Goal: Task Accomplishment & Management: Manage account settings

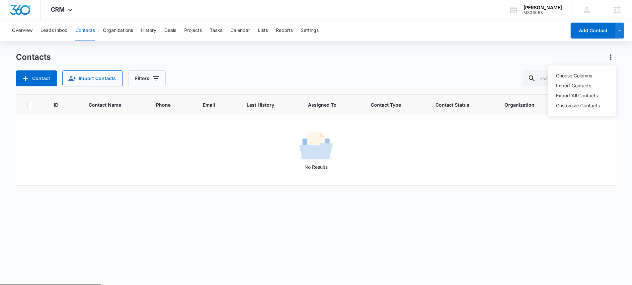
click at [406, 40] on div "Overview Leads Inbox Contacts Organizations History Deals Projects Tasks Calend…" at bounding box center [287, 30] width 558 height 21
click at [620, 8] on icon at bounding box center [617, 10] width 10 height 10
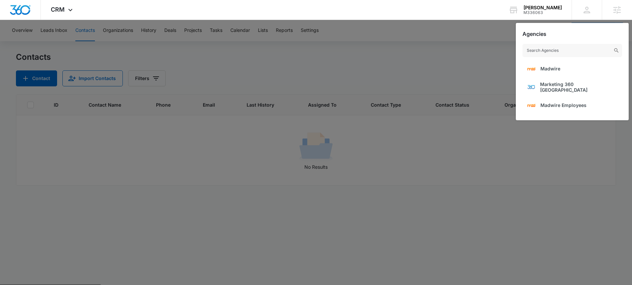
click at [430, 46] on div at bounding box center [316, 142] width 632 height 285
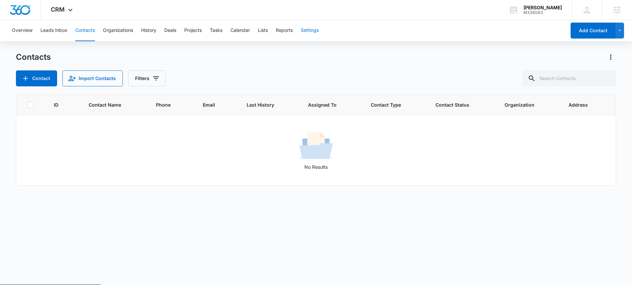
click at [318, 34] on button "Settings" at bounding box center [310, 30] width 18 height 21
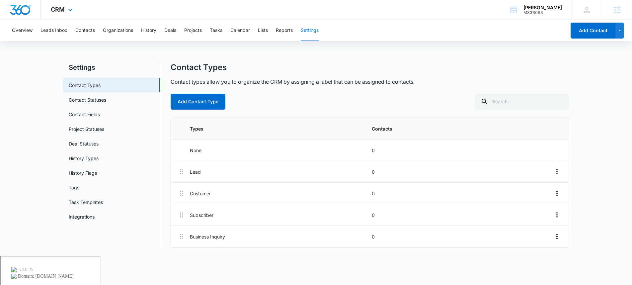
click at [61, 13] on div "CRM Apps Reputation Websites Forms CRM Email Social Shop Scheduling Content Ads…" at bounding box center [62, 10] width 43 height 20
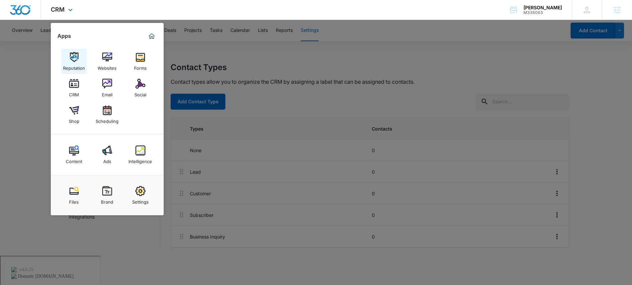
click at [76, 59] on img at bounding box center [74, 57] width 10 height 10
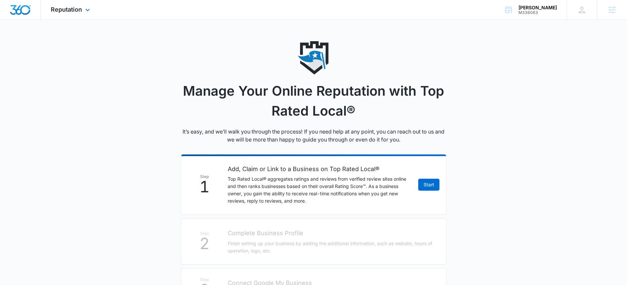
click at [29, 14] on img "Dashboard" at bounding box center [20, 10] width 21 height 10
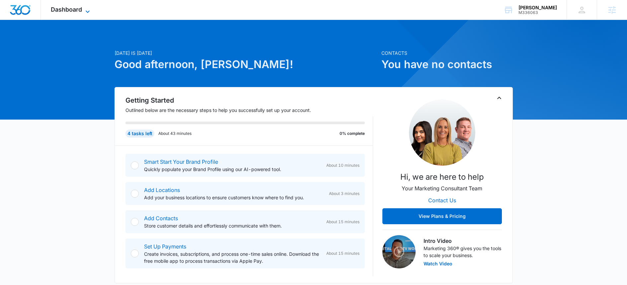
click at [86, 12] on icon at bounding box center [88, 12] width 8 height 8
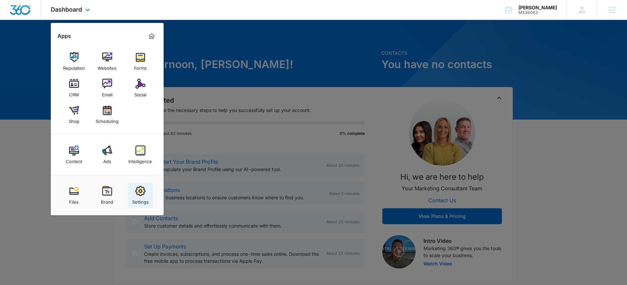
click at [144, 198] on div "Settings" at bounding box center [140, 200] width 17 height 9
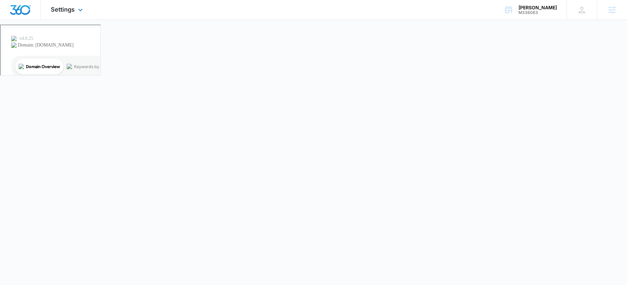
select select "52"
select select "US"
select select "America/Denver"
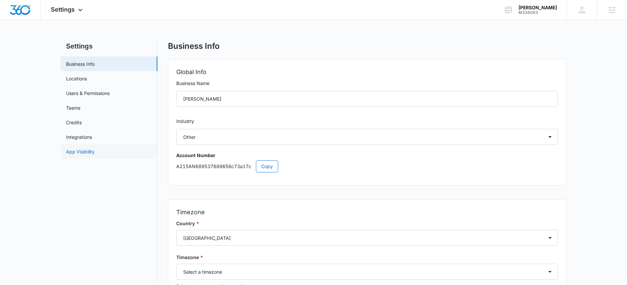
click at [88, 155] on link "App Visibility" at bounding box center [80, 151] width 29 height 7
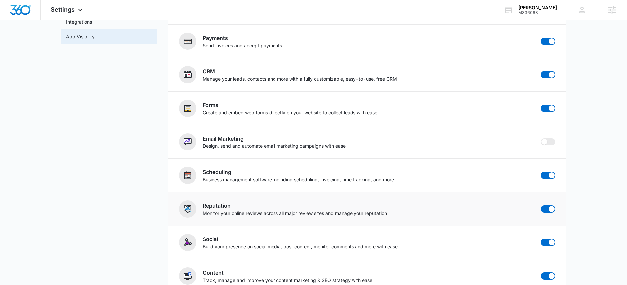
scroll to position [120, 0]
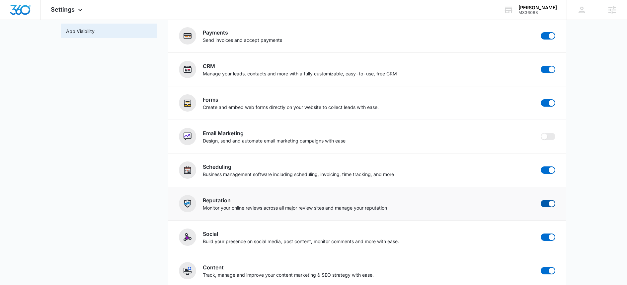
click at [546, 201] on span at bounding box center [547, 203] width 15 height 7
click at [540, 200] on input "checkbox" at bounding box center [540, 199] width 0 height 0
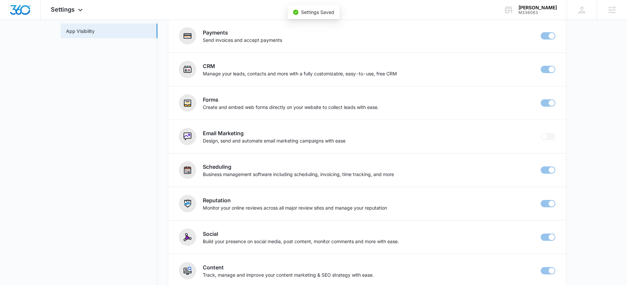
checkbox input "false"
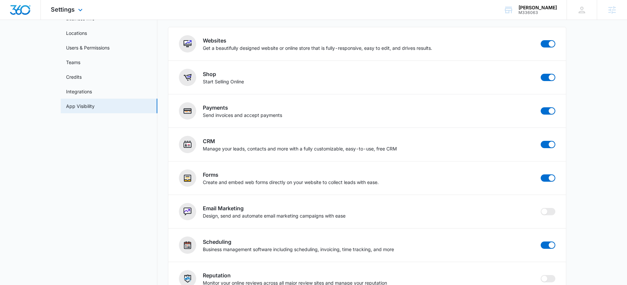
scroll to position [83, 0]
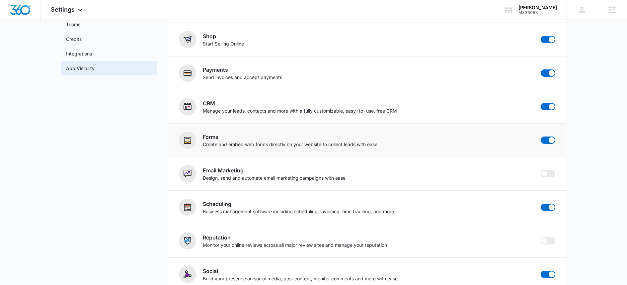
click at [187, 138] on img at bounding box center [187, 140] width 8 height 8
click at [219, 138] on h2 "Forms" at bounding box center [291, 137] width 176 height 8
click at [63, 4] on div "Settings Apps Websites Forms CRM Email Social Shop Scheduling Content Ads Intel…" at bounding box center [67, 10] width 53 height 20
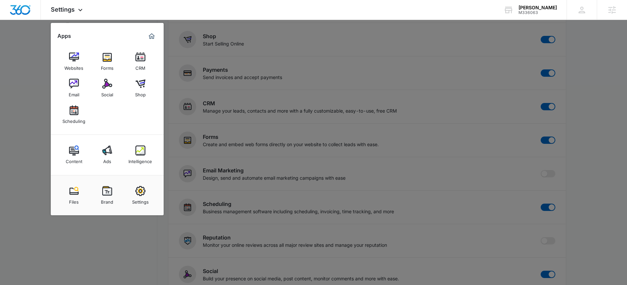
click at [106, 61] on img at bounding box center [107, 57] width 10 height 10
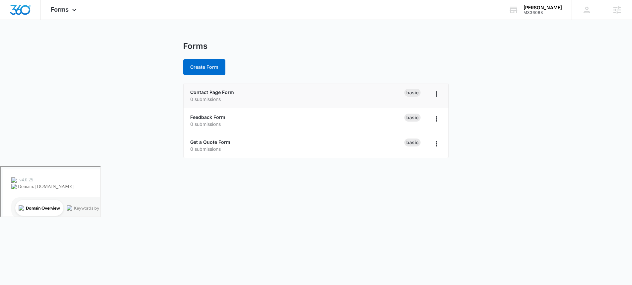
click at [325, 94] on div "Contact Page Form 0 submissions" at bounding box center [297, 96] width 214 height 14
click at [436, 93] on icon "Overflow Menu" at bounding box center [436, 94] width 8 height 8
click at [207, 93] on link "Contact Page Form" at bounding box center [212, 92] width 44 height 6
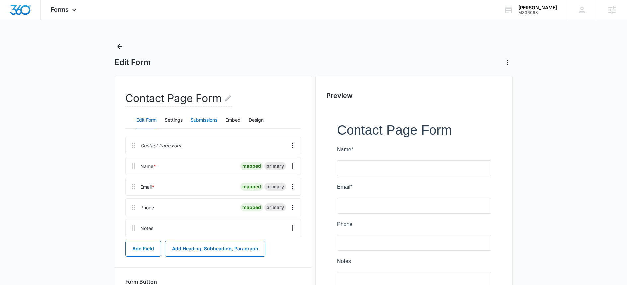
click at [203, 120] on button "Submissions" at bounding box center [203, 120] width 27 height 16
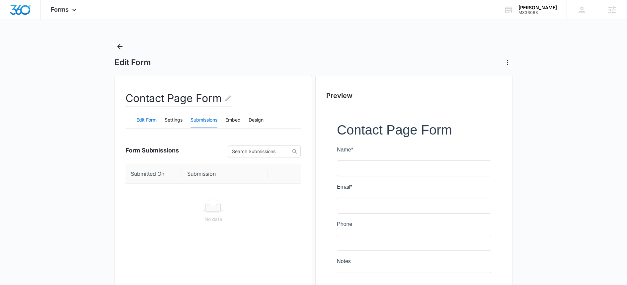
click at [144, 117] on button "Edit Form" at bounding box center [146, 120] width 20 height 16
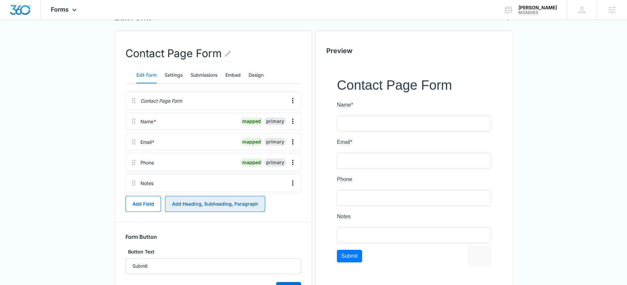
scroll to position [34, 0]
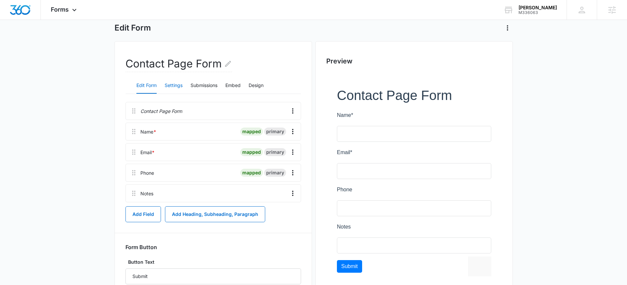
click at [177, 85] on button "Settings" at bounding box center [174, 86] width 18 height 16
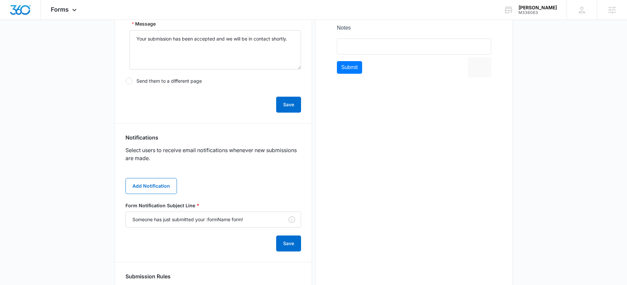
scroll to position [305, 0]
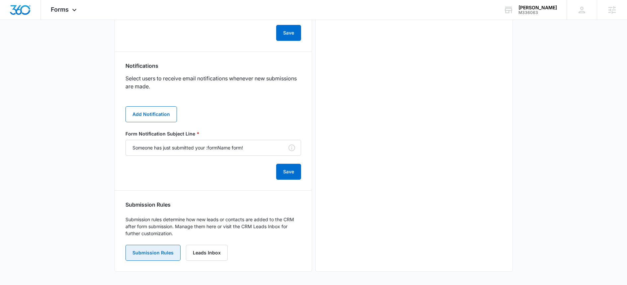
click at [161, 255] on button "Submission Rules" at bounding box center [152, 252] width 55 height 16
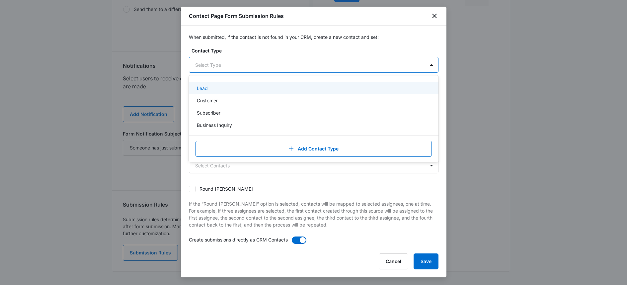
click at [233, 69] on div "Select Type" at bounding box center [307, 64] width 236 height 15
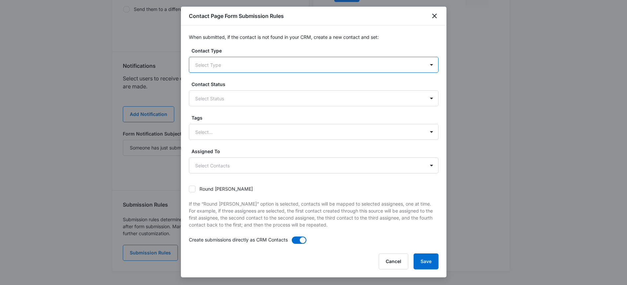
click at [233, 70] on div "Select Type" at bounding box center [307, 64] width 236 height 15
click at [247, 133] on div at bounding box center [305, 132] width 221 height 8
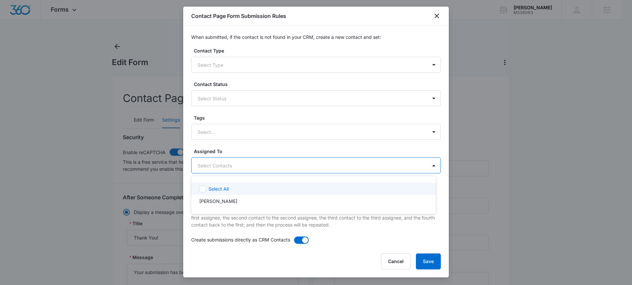
click at [242, 166] on body "Forms Apps Websites Forms CRM Email Social Shop Scheduling Content Ads Intellig…" at bounding box center [316, 142] width 632 height 285
click at [242, 166] on div at bounding box center [316, 142] width 632 height 285
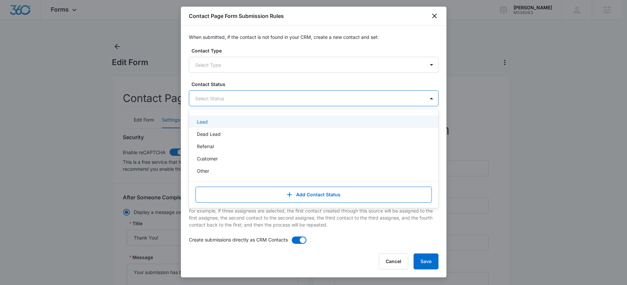
click at [245, 102] on div at bounding box center [305, 98] width 221 height 8
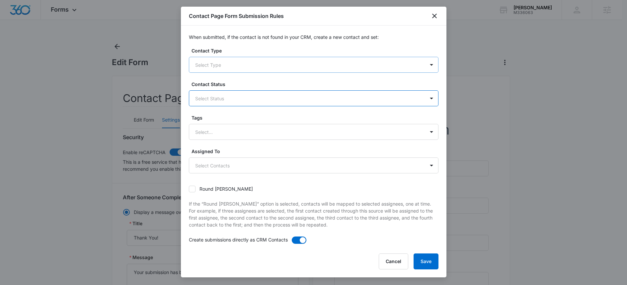
click at [244, 65] on div at bounding box center [305, 65] width 221 height 8
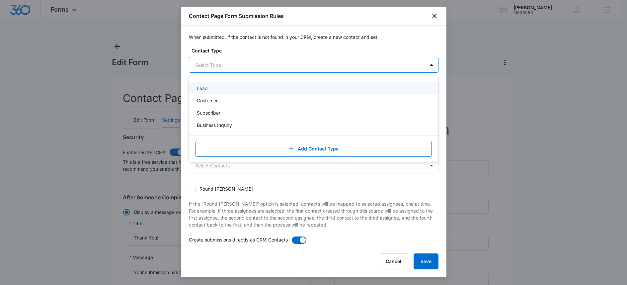
click at [233, 92] on div "Lead" at bounding box center [313, 88] width 249 height 12
click at [428, 66] on div at bounding box center [431, 65] width 11 height 11
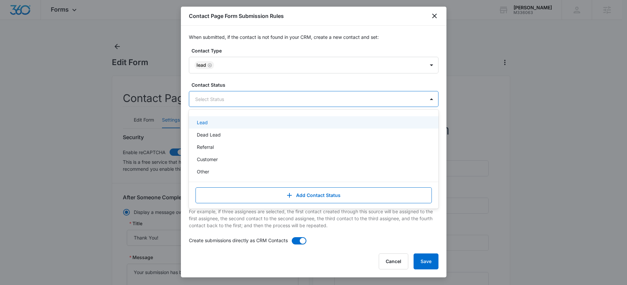
click at [372, 100] on div at bounding box center [305, 99] width 221 height 8
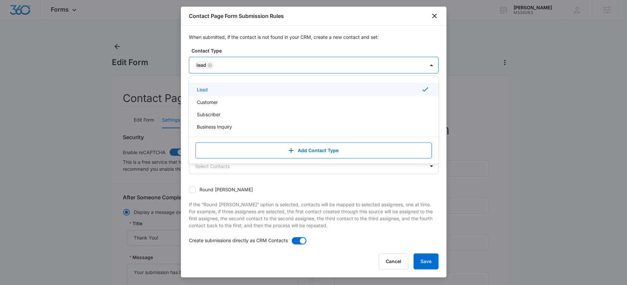
drag, startPoint x: 311, startPoint y: 72, endPoint x: 313, endPoint y: 77, distance: 5.1
click at [313, 73] on div "Lead selected, 1 of 4. 4 results available. Use Up and Down to choose options, …" at bounding box center [313, 65] width 249 height 17
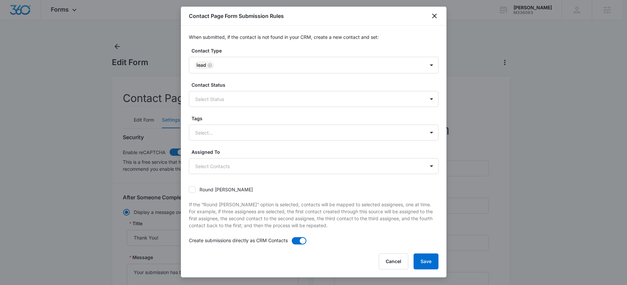
click at [335, 47] on div "When submitted, if the contact is not found in your CRM, create a new contact a…" at bounding box center [313, 136] width 265 height 221
click at [416, 102] on div "Select Status" at bounding box center [307, 99] width 236 height 15
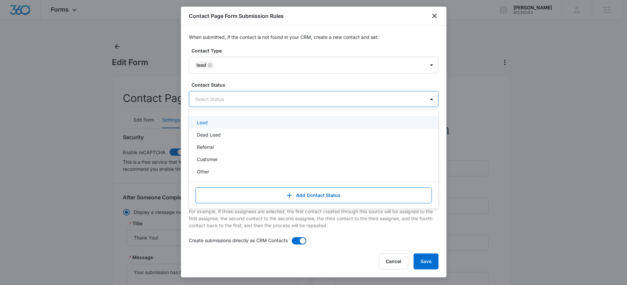
click at [233, 100] on div at bounding box center [305, 99] width 221 height 8
click at [292, 104] on div "Select Status" at bounding box center [307, 99] width 236 height 15
click at [231, 124] on div "Lead" at bounding box center [313, 122] width 232 height 7
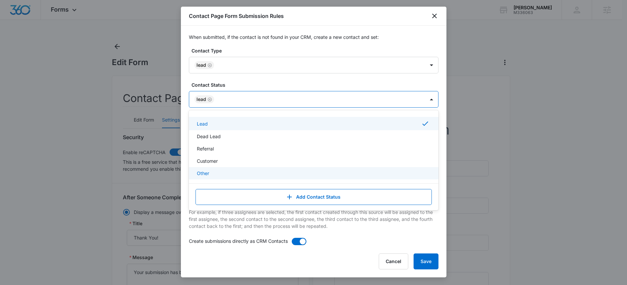
click at [259, 243] on p "Create submissions directly as CRM Contacts" at bounding box center [238, 240] width 99 height 7
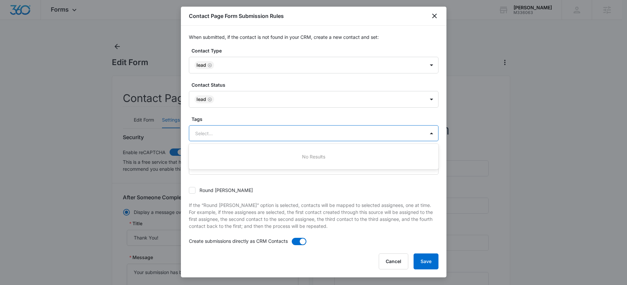
click at [365, 135] on div at bounding box center [305, 133] width 221 height 8
click at [371, 127] on div "Select..." at bounding box center [307, 133] width 236 height 15
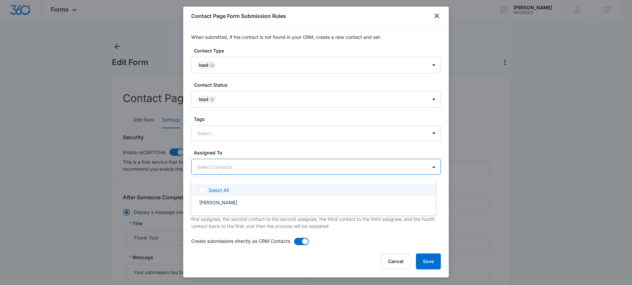
click at [358, 163] on div at bounding box center [316, 142] width 632 height 285
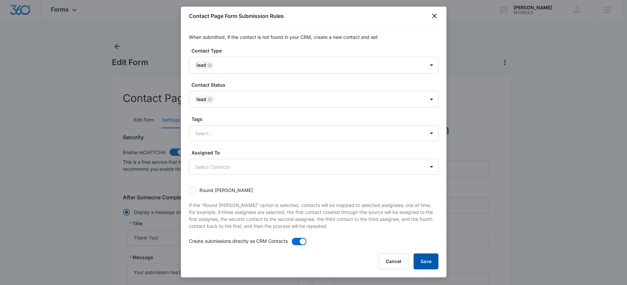
click at [424, 262] on button "Save" at bounding box center [425, 261] width 25 height 16
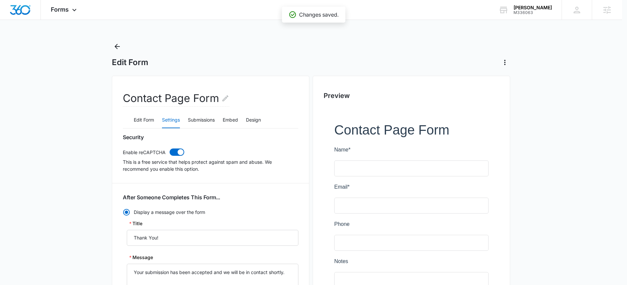
scroll to position [305, 0]
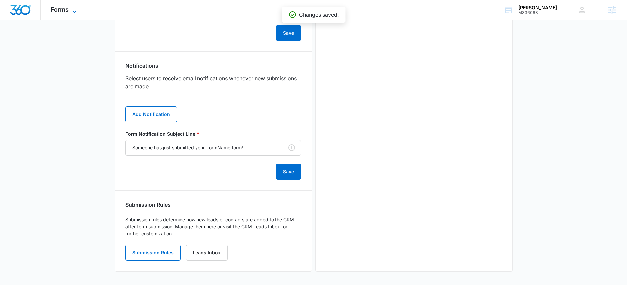
click at [58, 11] on span "Forms" at bounding box center [60, 9] width 18 height 7
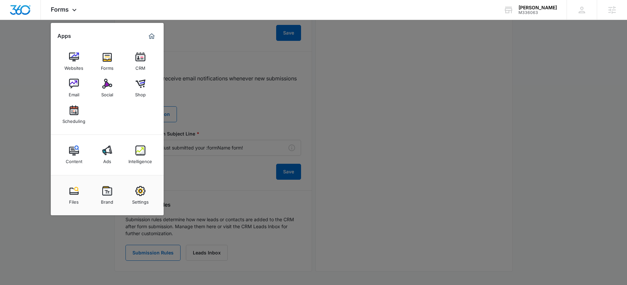
click at [139, 63] on div "CRM" at bounding box center [140, 66] width 10 height 9
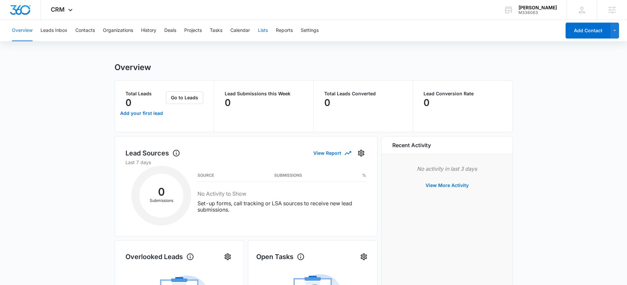
click at [260, 31] on button "Lists" at bounding box center [263, 30] width 10 height 21
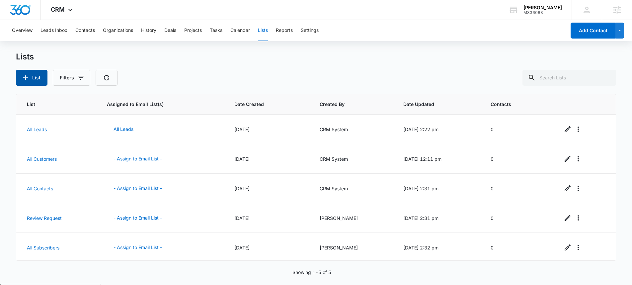
click at [30, 82] on button "List" at bounding box center [32, 78] width 32 height 16
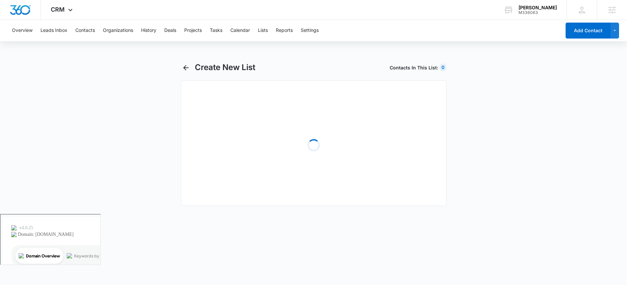
select select "31"
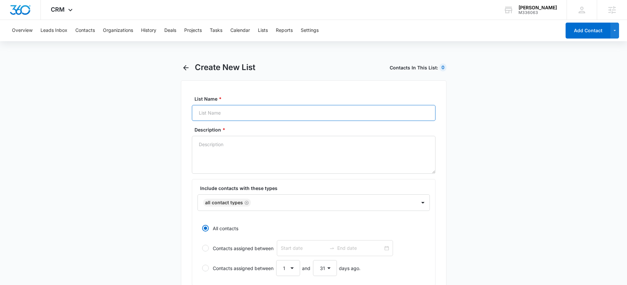
click at [241, 120] on input "List Name *" at bounding box center [313, 113] width 243 height 16
type input "New Contacts"
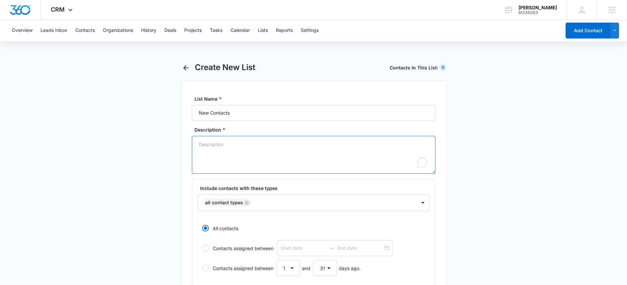
click at [237, 148] on textarea "Description *" at bounding box center [313, 155] width 243 height 38
type textarea "Warm inbound form fills on the website"
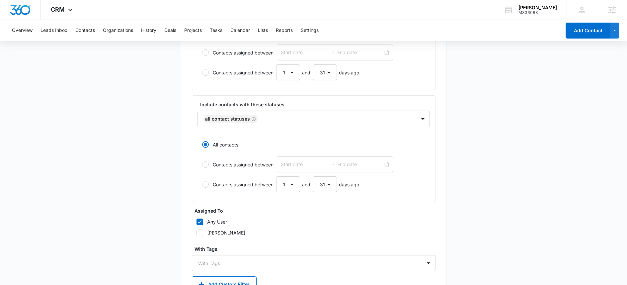
scroll to position [243, 0]
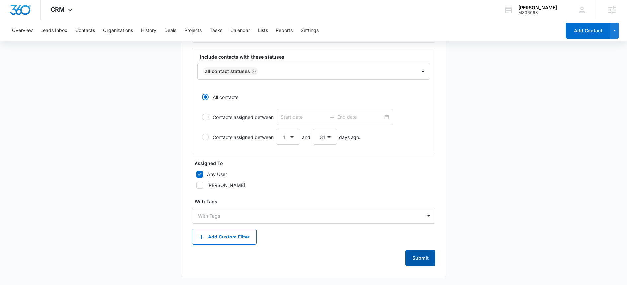
click at [423, 262] on button "Submit" at bounding box center [420, 258] width 30 height 16
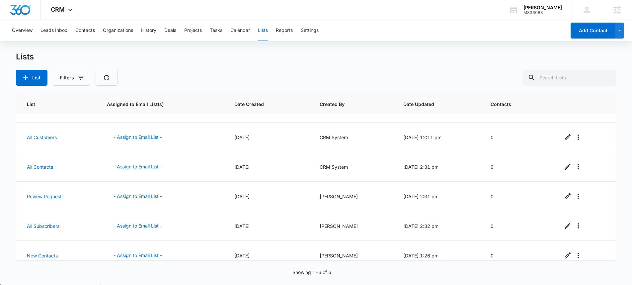
scroll to position [31, 0]
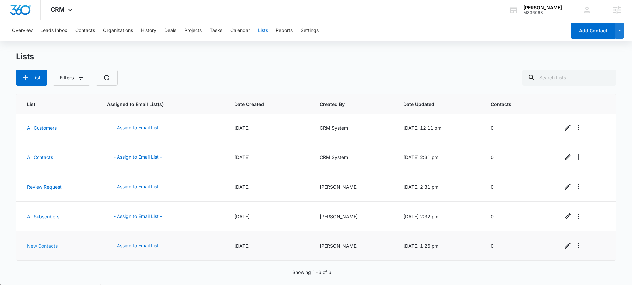
click at [47, 246] on link "New Contacts" at bounding box center [42, 246] width 31 height 6
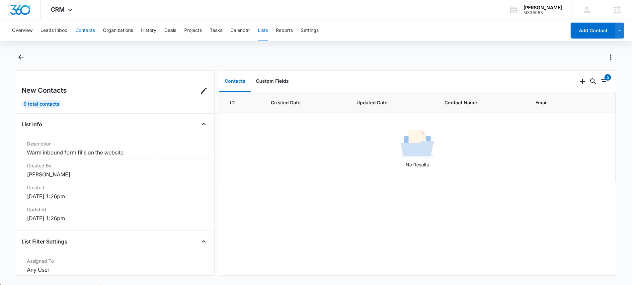
click at [88, 30] on button "Contacts" at bounding box center [85, 30] width 20 height 21
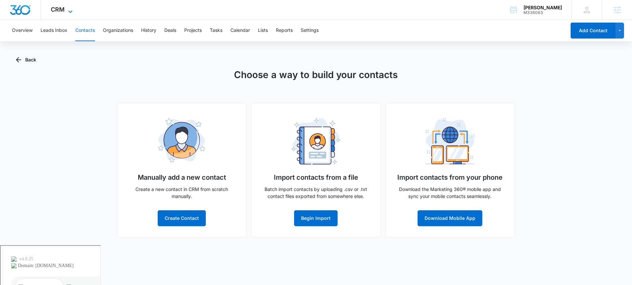
click at [68, 8] on icon at bounding box center [70, 12] width 8 height 8
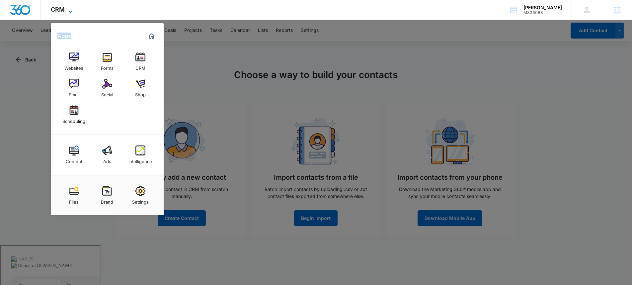
click at [68, 9] on icon at bounding box center [70, 12] width 8 height 8
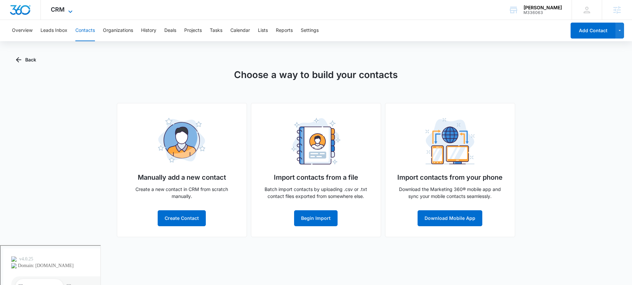
click at [71, 8] on icon at bounding box center [70, 12] width 8 height 8
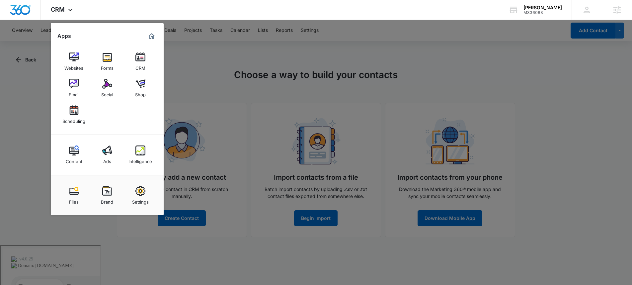
click at [260, 77] on div at bounding box center [316, 142] width 632 height 285
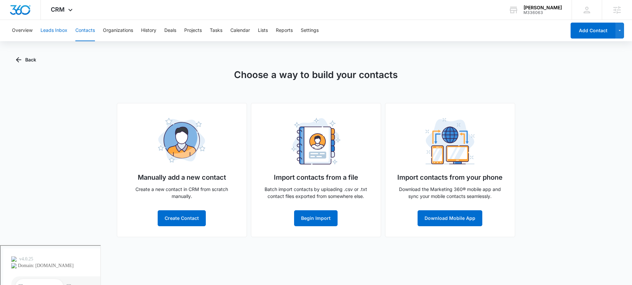
click at [51, 32] on button "Leads Inbox" at bounding box center [53, 30] width 27 height 21
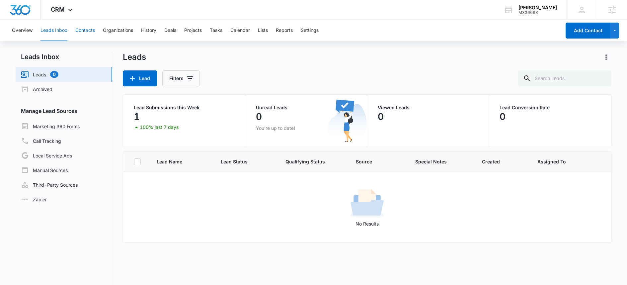
click at [90, 29] on button "Contacts" at bounding box center [85, 30] width 20 height 21
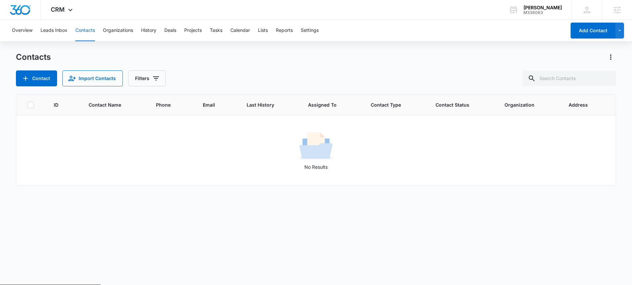
click at [75, 139] on div "No Results" at bounding box center [316, 150] width 599 height 40
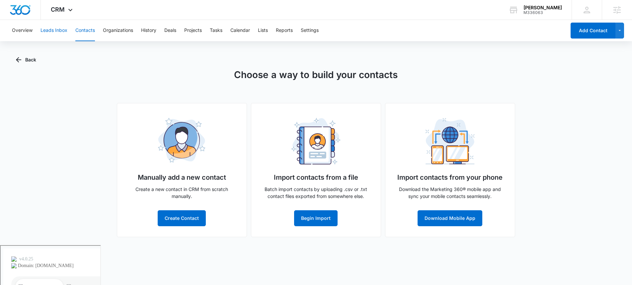
click at [59, 30] on button "Leads Inbox" at bounding box center [53, 30] width 27 height 21
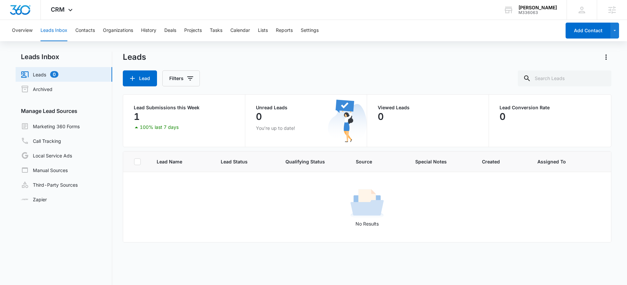
click at [53, 74] on link "Leads 0" at bounding box center [39, 74] width 37 height 8
drag, startPoint x: 151, startPoint y: 124, endPoint x: 150, endPoint y: 121, distance: 3.5
click at [151, 123] on div "100% last 7 days" at bounding box center [183, 127] width 102 height 8
click at [140, 112] on p "1" at bounding box center [137, 116] width 6 height 11
click at [90, 30] on button "Contacts" at bounding box center [85, 30] width 20 height 21
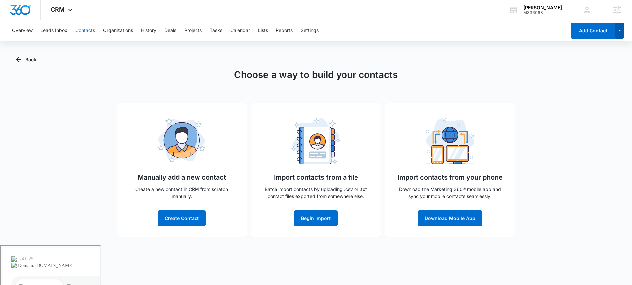
click at [622, 32] on button "button" at bounding box center [619, 31] width 9 height 16
click at [594, 54] on button "Add Lead" at bounding box center [592, 52] width 62 height 10
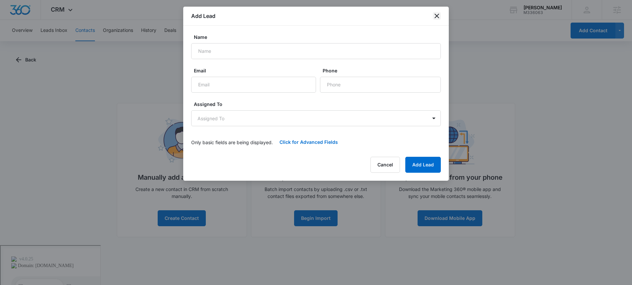
click at [440, 17] on icon "close" at bounding box center [437, 16] width 8 height 8
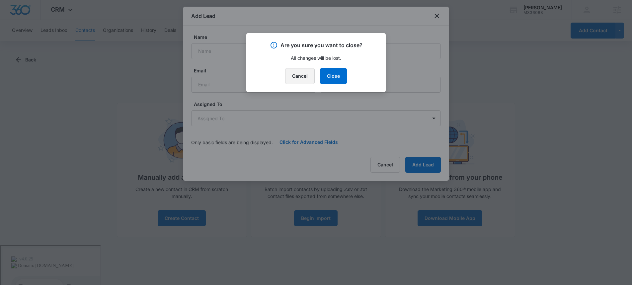
click at [297, 75] on button "Cancel" at bounding box center [300, 76] width 30 height 16
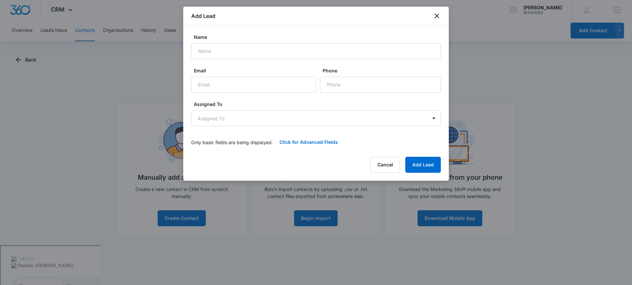
click at [441, 16] on div "Add Lead" at bounding box center [315, 16] width 265 height 19
click at [434, 15] on icon "close" at bounding box center [437, 16] width 8 height 8
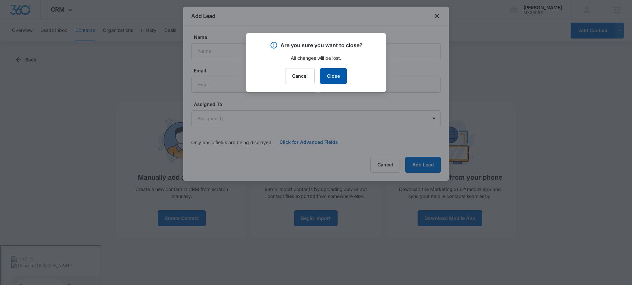
click at [330, 79] on button "Close" at bounding box center [333, 76] width 27 height 16
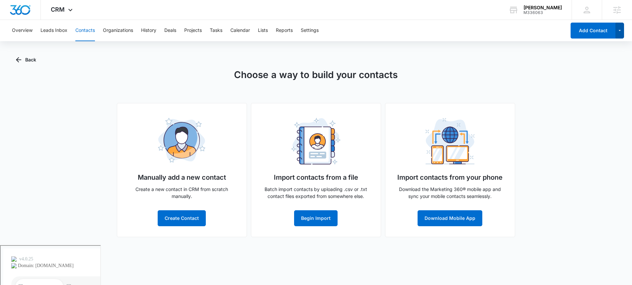
click at [617, 31] on icon "button" at bounding box center [620, 31] width 6 height 8
click at [51, 27] on button "Leads Inbox" at bounding box center [53, 30] width 27 height 21
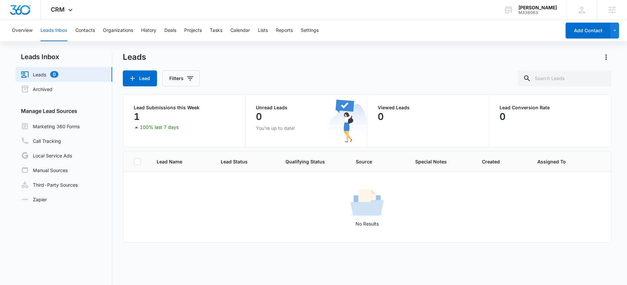
click at [58, 78] on link "Leads 0" at bounding box center [39, 74] width 37 height 8
click at [146, 121] on div "1" at bounding box center [184, 116] width 100 height 13
click at [135, 115] on p "1" at bounding box center [137, 116] width 6 height 11
click at [193, 178] on td "No Results" at bounding box center [367, 207] width 488 height 70
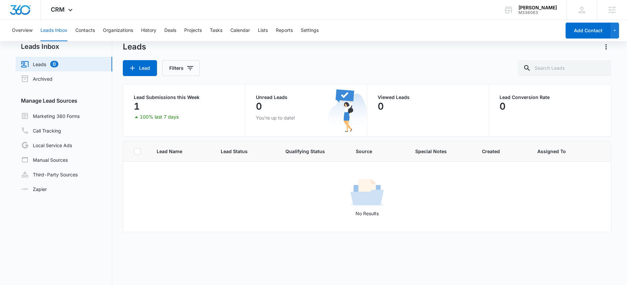
scroll to position [16, 0]
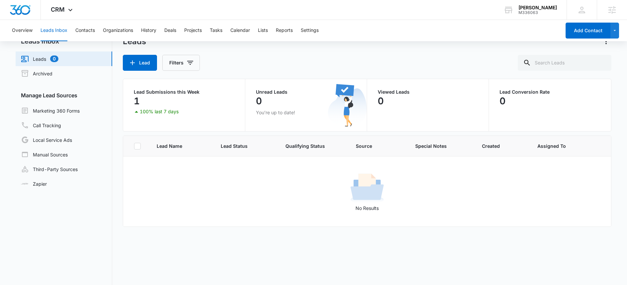
click at [142, 112] on p "100% last 7 days" at bounding box center [159, 111] width 39 height 5
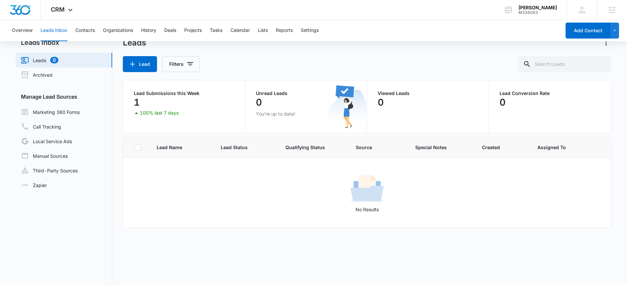
scroll to position [1, 0]
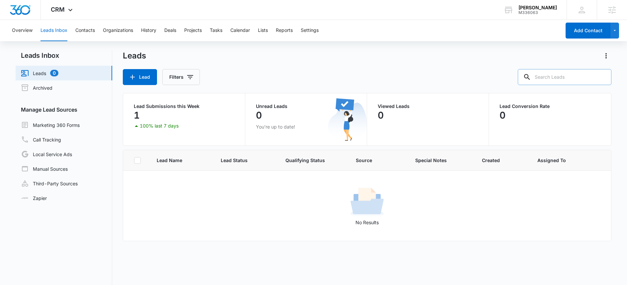
click at [590, 77] on input "text" at bounding box center [564, 77] width 94 height 16
type input "[PERSON_NAME]"
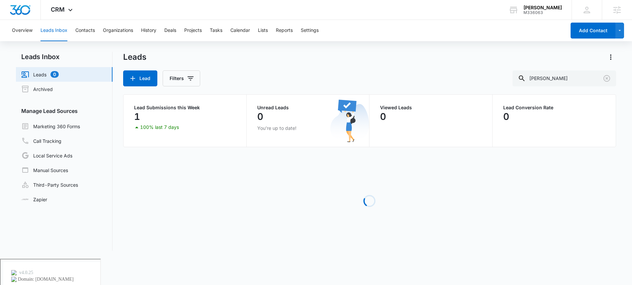
click at [143, 125] on p "100% last 7 days" at bounding box center [159, 127] width 39 height 5
click at [139, 118] on p "1" at bounding box center [137, 116] width 6 height 11
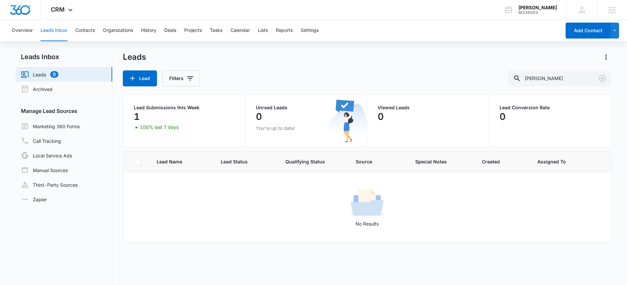
click at [138, 116] on p "1" at bounding box center [137, 116] width 6 height 11
click at [138, 115] on p "1" at bounding box center [137, 116] width 6 height 11
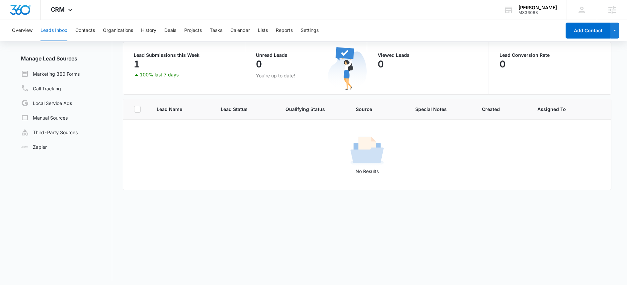
scroll to position [56, 0]
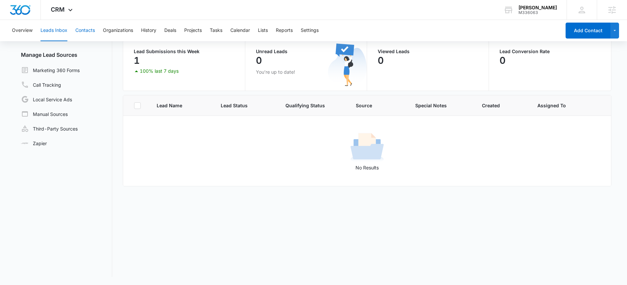
click at [94, 26] on button "Contacts" at bounding box center [85, 30] width 20 height 21
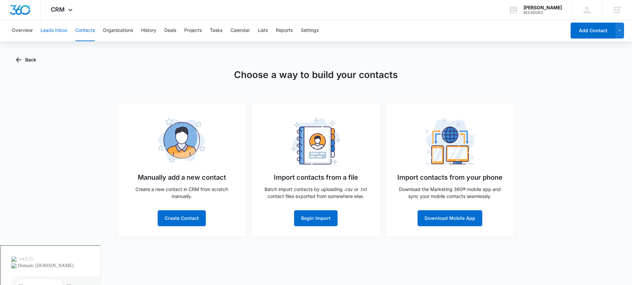
click at [46, 31] on button "Leads Inbox" at bounding box center [53, 30] width 27 height 21
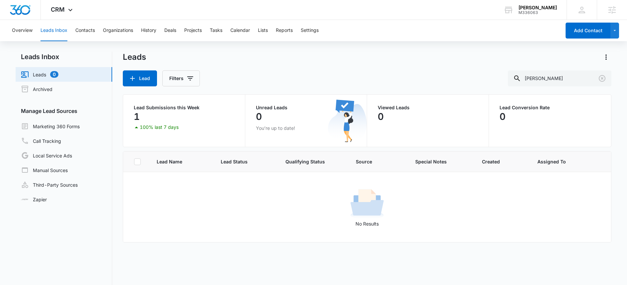
click at [178, 208] on div "No Results" at bounding box center [366, 207] width 487 height 40
click at [62, 10] on span "CRM" at bounding box center [58, 9] width 14 height 7
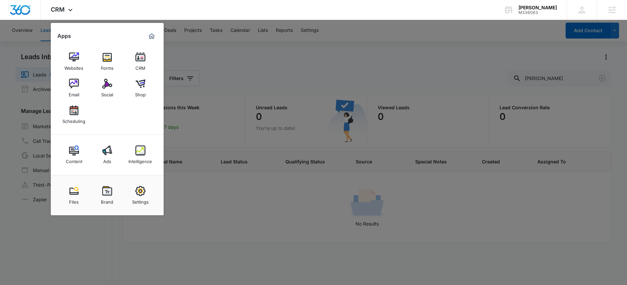
click at [238, 52] on div at bounding box center [313, 142] width 627 height 285
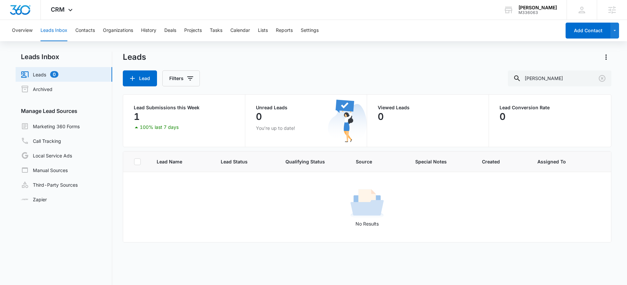
drag, startPoint x: 150, startPoint y: 106, endPoint x: 149, endPoint y: 116, distance: 9.7
click at [150, 110] on div "Lead Submissions this Week 1 100% last 7 days" at bounding box center [184, 118] width 100 height 26
click at [145, 121] on div "1" at bounding box center [184, 116] width 100 height 13
click at [139, 120] on p "1" at bounding box center [137, 116] width 6 height 11
click at [134, 77] on icon "button" at bounding box center [132, 78] width 8 height 8
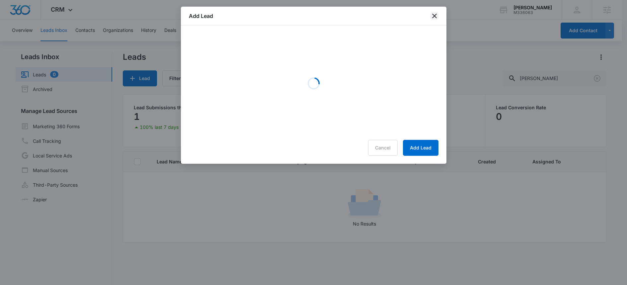
click at [435, 16] on icon "close" at bounding box center [434, 16] width 8 height 8
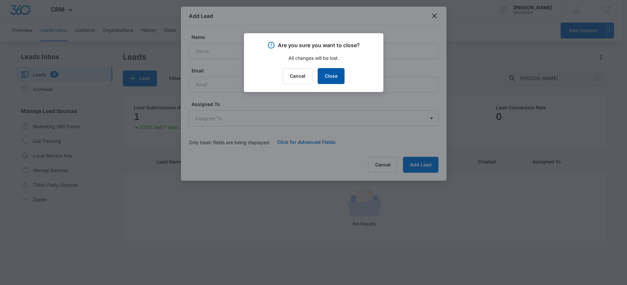
click at [332, 76] on button "Close" at bounding box center [330, 76] width 27 height 16
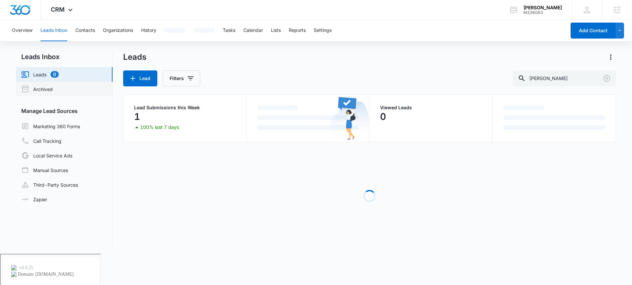
click at [38, 87] on link "Archived" at bounding box center [37, 89] width 32 height 8
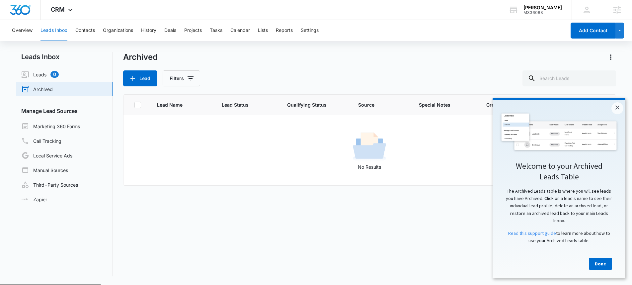
click at [238, 167] on p "No Results" at bounding box center [370, 166] width 492 height 7
click at [59, 70] on link "Leads 0" at bounding box center [39, 74] width 37 height 8
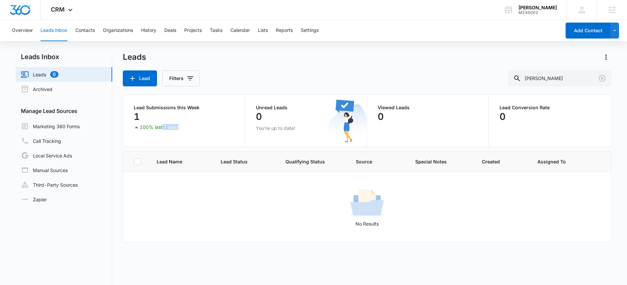
click at [163, 133] on div "Lead Submissions this Week 1 100% last 7 days" at bounding box center [184, 121] width 122 height 52
click at [137, 113] on p "1" at bounding box center [137, 116] width 6 height 11
drag, startPoint x: 137, startPoint y: 113, endPoint x: 143, endPoint y: 108, distance: 8.5
click at [137, 112] on p "1" at bounding box center [137, 116] width 6 height 11
click at [144, 107] on p "Lead Submissions this Week" at bounding box center [184, 107] width 100 height 5
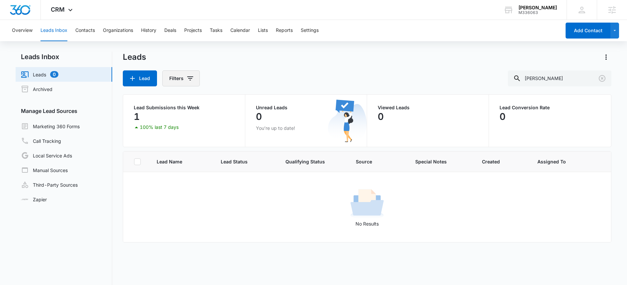
click at [190, 81] on icon "Filters" at bounding box center [190, 78] width 8 height 8
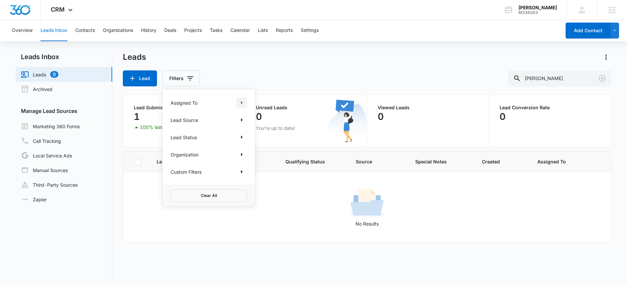
click at [243, 104] on icon "Show Assigned To filters" at bounding box center [242, 103] width 8 height 8
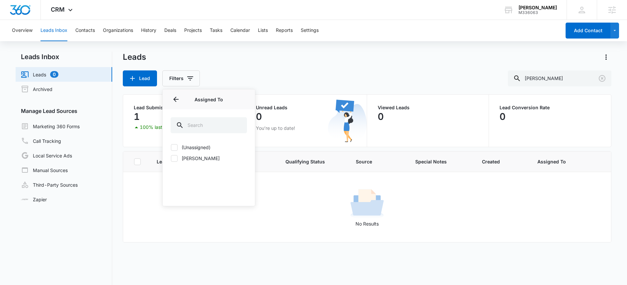
click at [205, 149] on label "(Unassigned)" at bounding box center [209, 147] width 76 height 7
click at [171, 147] on input "(Unassigned)" at bounding box center [171, 147] width 0 height 0
click at [173, 147] on icon at bounding box center [174, 147] width 6 height 6
click at [171, 147] on input "(Unassigned)" at bounding box center [171, 147] width 0 height 0
checkbox input "false"
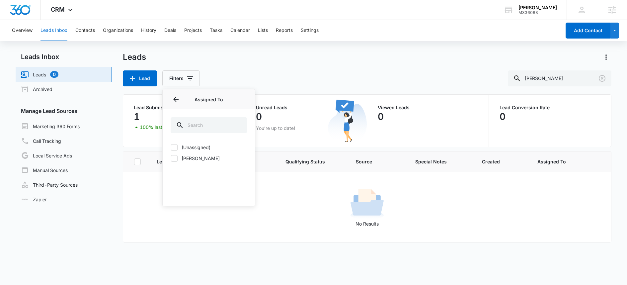
click at [176, 156] on icon at bounding box center [174, 158] width 6 height 6
click at [171, 158] on input "[PERSON_NAME]" at bounding box center [171, 158] width 0 height 0
click at [177, 158] on label "[PERSON_NAME]" at bounding box center [209, 158] width 76 height 7
click at [171, 158] on input "[PERSON_NAME]" at bounding box center [171, 158] width 0 height 0
checkbox input "false"
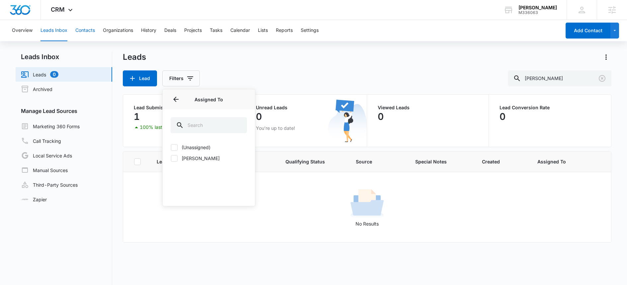
click at [87, 31] on button "Contacts" at bounding box center [85, 30] width 20 height 21
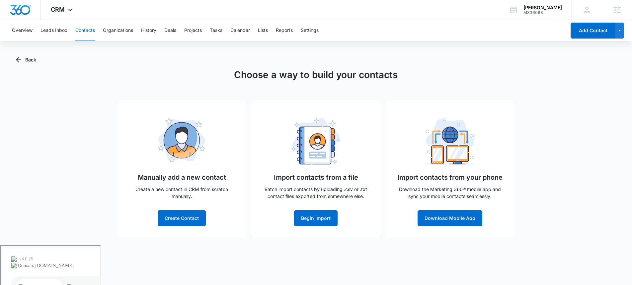
click at [161, 37] on div "Overview Leads Inbox Contacts Organizations History Deals Projects Tasks Calend…" at bounding box center [287, 30] width 558 height 21
click at [156, 33] on button "History" at bounding box center [148, 30] width 15 height 21
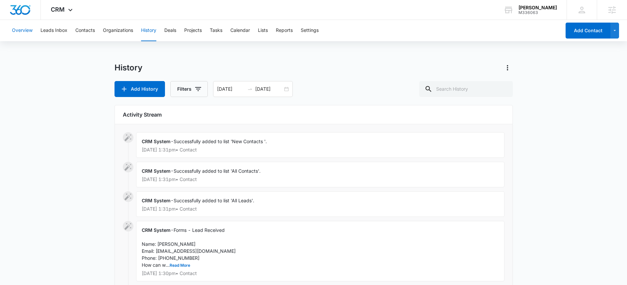
click at [30, 31] on button "Overview" at bounding box center [22, 30] width 21 height 21
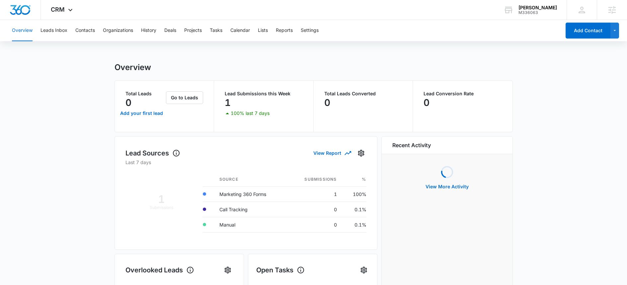
click at [160, 33] on div "Overview Leads Inbox Contacts Organizations History Deals Projects Tasks Calend…" at bounding box center [284, 30] width 553 height 21
click at [154, 31] on button "History" at bounding box center [148, 30] width 15 height 21
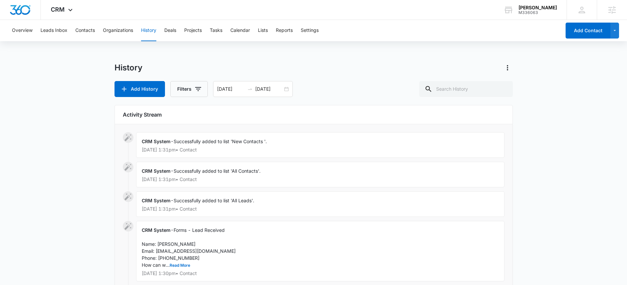
click at [151, 133] on div "CRM System - Successfully added to list 'New Contacts '. Aug 14, 2025 at 1:31pm…" at bounding box center [320, 145] width 368 height 26
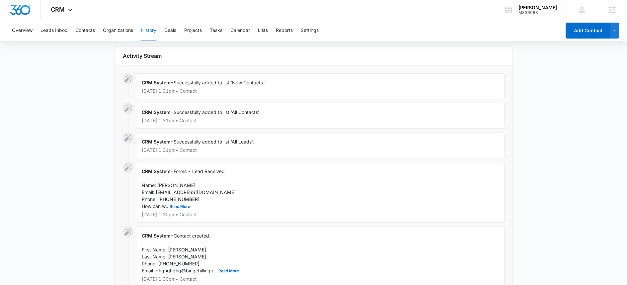
scroll to position [61, 0]
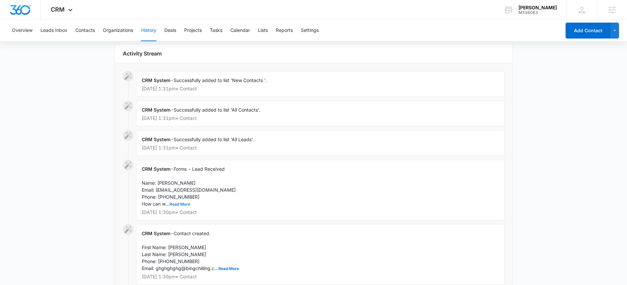
click at [174, 202] on button "Read More" at bounding box center [180, 204] width 21 height 4
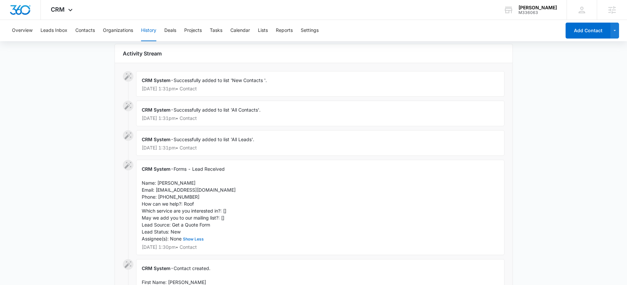
drag, startPoint x: 201, startPoint y: 237, endPoint x: 193, endPoint y: 228, distance: 12.2
click at [195, 230] on div "CRM System - Forms - Lead Received Name: Joe Schmo Email: ghghghghg@bingchillin…" at bounding box center [320, 207] width 368 height 95
click at [186, 223] on span "Forms - Lead Received Name: Joe Schmo Email: ghghghghg@bingchilling.com Phone: …" at bounding box center [189, 203] width 94 height 75
click at [155, 171] on span "CRM System" at bounding box center [156, 169] width 29 height 6
click at [157, 170] on span "CRM System" at bounding box center [156, 169] width 29 height 6
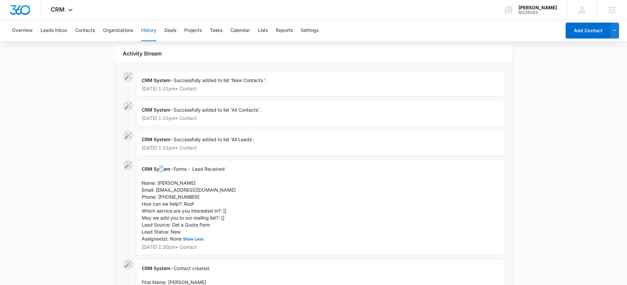
drag, startPoint x: 162, startPoint y: 170, endPoint x: 189, endPoint y: 190, distance: 33.9
click at [168, 174] on div "CRM System - Forms - Lead Received Name: Joe Schmo Email: ghghghghg@bingchillin…" at bounding box center [320, 207] width 368 height 95
click at [222, 165] on div "CRM System - Forms - Lead Received Name: Joe Schmo Email: ghghghghg@bingchillin…" at bounding box center [320, 207] width 368 height 95
click at [61, 32] on button "Leads Inbox" at bounding box center [53, 30] width 27 height 21
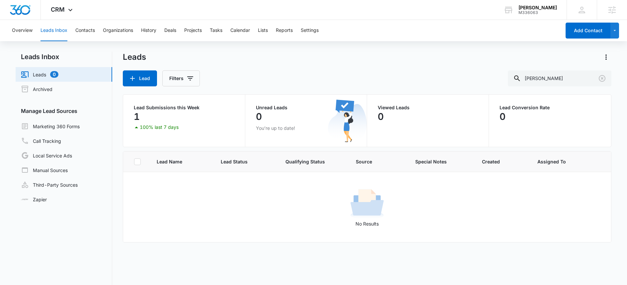
click at [166, 132] on div "Lead Submissions this Week 1 100% last 7 days" at bounding box center [184, 121] width 122 height 52
click at [65, 115] on div "Manage Lead Sources Marketing 360 Forms Call Tracking Local Service Ads Manual …" at bounding box center [64, 157] width 97 height 100
click at [150, 34] on button "History" at bounding box center [148, 30] width 15 height 21
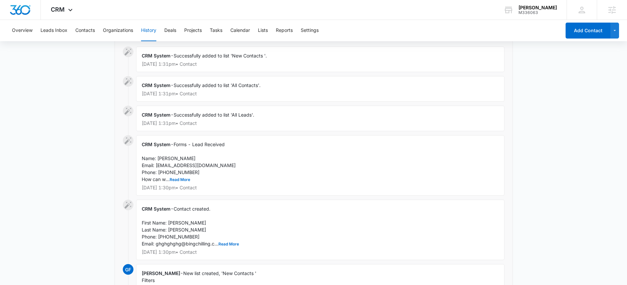
scroll to position [92, 0]
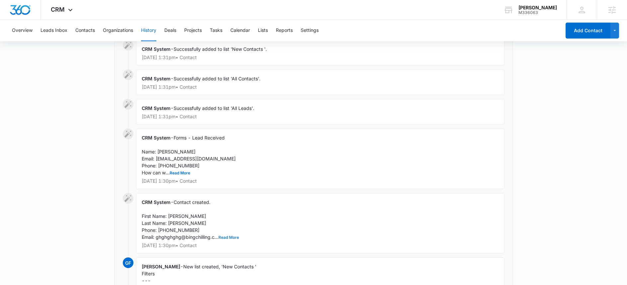
click at [224, 238] on button "Read More" at bounding box center [228, 237] width 21 height 4
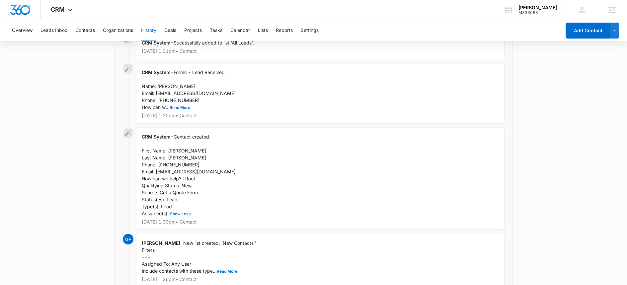
scroll to position [177, 0]
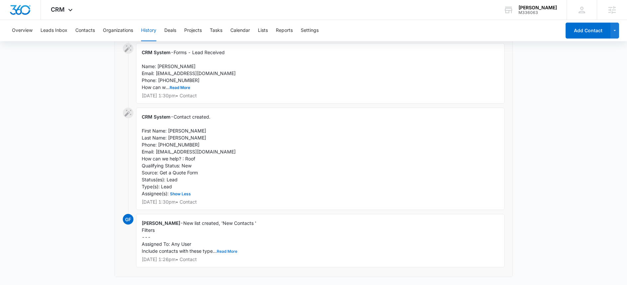
click at [230, 251] on button "Read More" at bounding box center [227, 251] width 21 height 4
click at [313, 257] on button "Show Less" at bounding box center [311, 258] width 24 height 4
click at [63, 9] on span "CRM" at bounding box center [58, 9] width 14 height 7
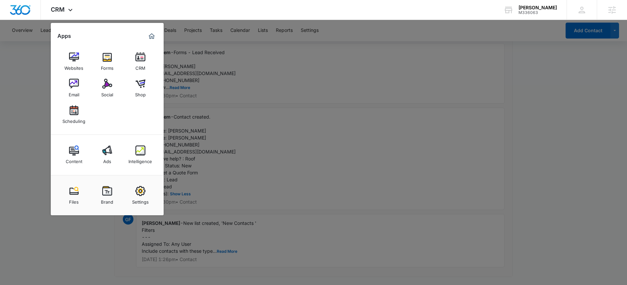
click at [229, 72] on div at bounding box center [313, 142] width 627 height 285
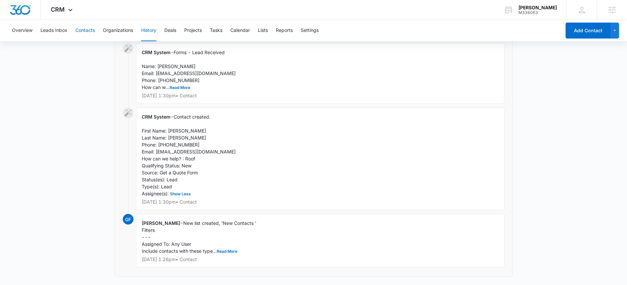
click at [87, 30] on button "Contacts" at bounding box center [85, 30] width 20 height 21
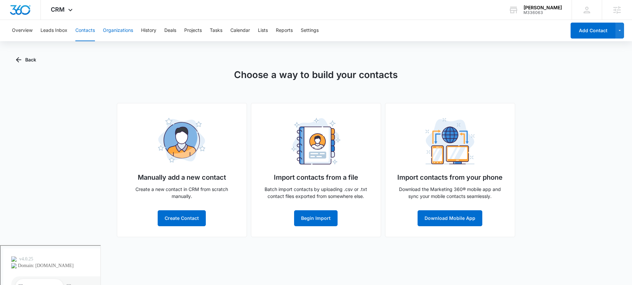
click at [125, 31] on button "Organizations" at bounding box center [118, 30] width 30 height 21
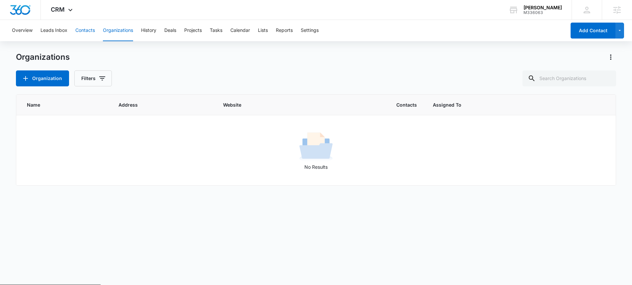
click at [90, 31] on button "Contacts" at bounding box center [85, 30] width 20 height 21
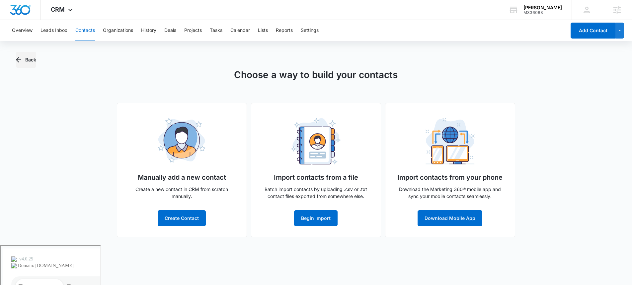
click at [22, 59] on icon "button" at bounding box center [19, 60] width 8 height 8
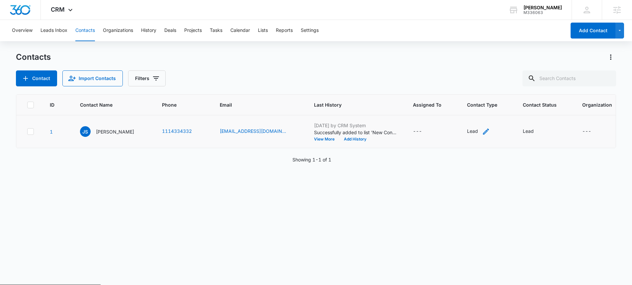
click at [482, 130] on icon "Contact Type - Lead - Select to Edit Field" at bounding box center [486, 131] width 8 height 8
click at [476, 180] on div "ID Contact Name Phone Email Last History Assigned To Contact Type Contact Statu…" at bounding box center [316, 185] width 600 height 182
click at [413, 130] on div "---" at bounding box center [417, 131] width 9 height 8
click at [401, 107] on button "Cancel" at bounding box center [399, 109] width 23 height 13
click at [413, 130] on div "---" at bounding box center [417, 131] width 9 height 8
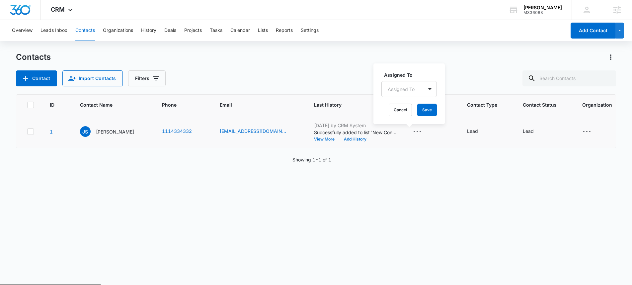
click at [413, 98] on div "Assigned To Assigned To Cancel Save" at bounding box center [408, 93] width 71 height 61
click at [413, 92] on div at bounding box center [400, 89] width 27 height 8
click at [394, 112] on icon at bounding box center [394, 112] width 4 height 3
checkbox input "true"
click at [426, 216] on div "ID Contact Name Phone Email Last History Assigned To Contact Type Contact Statu…" at bounding box center [316, 185] width 600 height 182
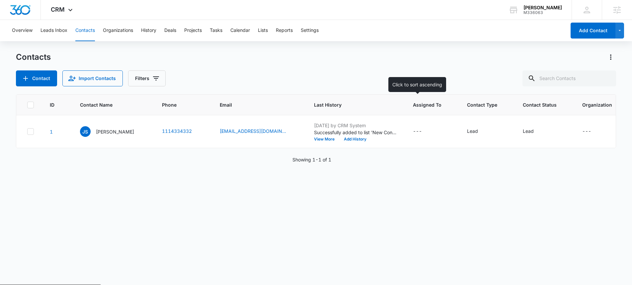
click at [426, 106] on span "Assigned To" at bounding box center [427, 104] width 29 height 7
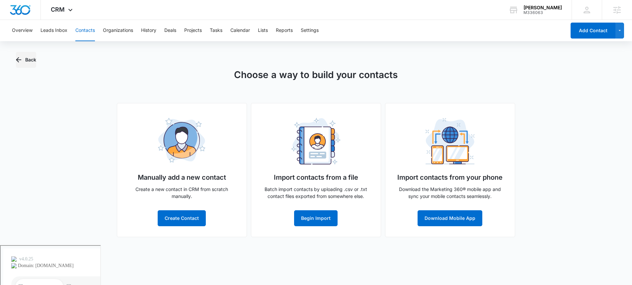
click at [20, 58] on icon "button" at bounding box center [19, 60] width 8 height 8
click at [36, 59] on button "Back" at bounding box center [26, 60] width 20 height 16
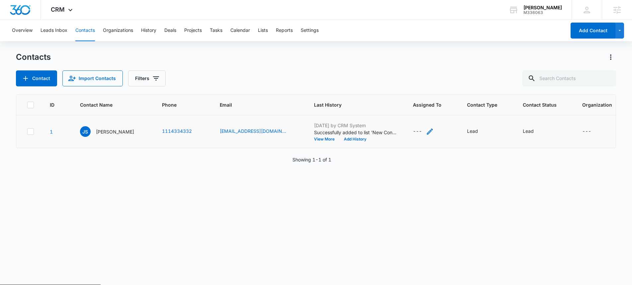
click at [426, 129] on icon "Assigned To - - Select to Edit Field" at bounding box center [430, 131] width 8 height 8
click at [399, 89] on div at bounding box center [400, 89] width 27 height 8
click at [390, 113] on label at bounding box center [393, 112] width 8 height 7
checkbox input "true"
click at [435, 88] on input "text" at bounding box center [433, 88] width 1 height 7
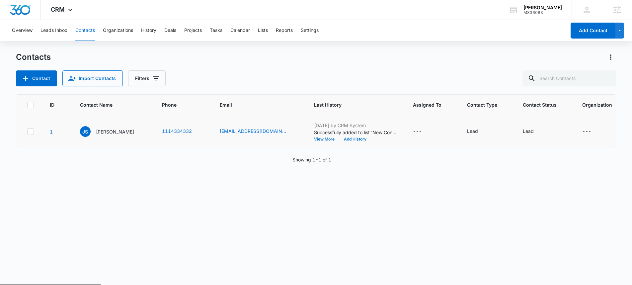
click at [494, 67] on div "Contacts Contact Import Contacts Filters" at bounding box center [316, 69] width 600 height 34
click at [413, 131] on div "---" at bounding box center [423, 131] width 21 height 8
click at [441, 116] on div "Assigned To Gabe Flores Elkins Cancel Save" at bounding box center [407, 93] width 92 height 61
click at [442, 112] on button "Save" at bounding box center [435, 109] width 20 height 13
click at [272, 61] on div "Contacts" at bounding box center [316, 57] width 600 height 11
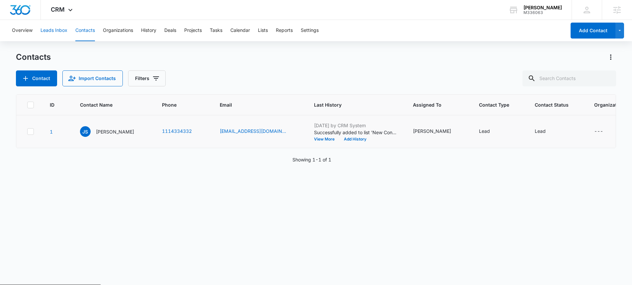
click at [54, 33] on button "Leads Inbox" at bounding box center [53, 30] width 27 height 21
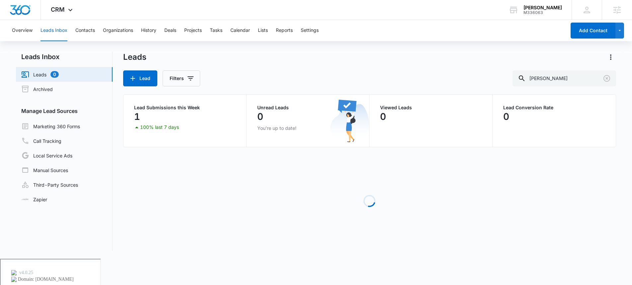
click at [59, 72] on link "Leads 0" at bounding box center [39, 74] width 37 height 8
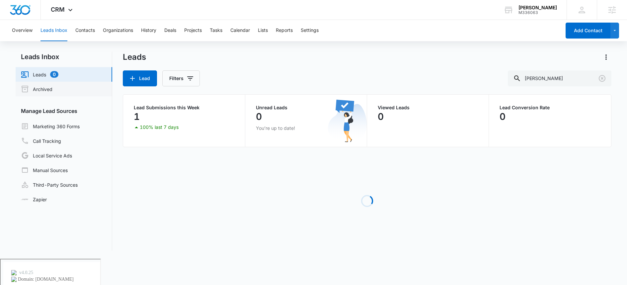
click at [52, 93] on link "Archived" at bounding box center [37, 89] width 32 height 8
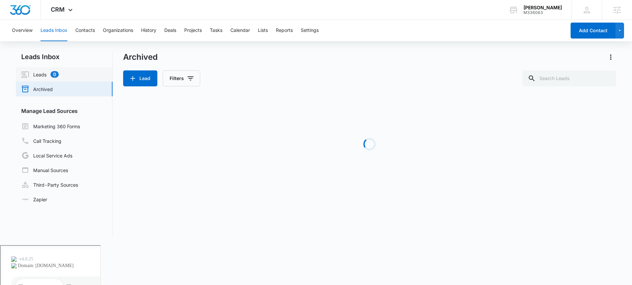
click at [59, 72] on link "Leads 0" at bounding box center [39, 74] width 37 height 8
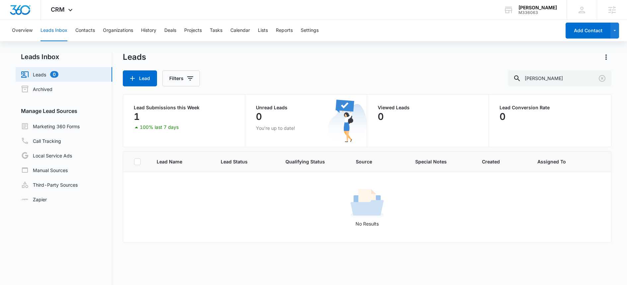
click at [277, 178] on td "No Results" at bounding box center [367, 207] width 488 height 70
drag, startPoint x: 272, startPoint y: 181, endPoint x: 174, endPoint y: 156, distance: 100.6
click at [249, 178] on td "No Results" at bounding box center [367, 207] width 488 height 70
drag, startPoint x: 160, startPoint y: 168, endPoint x: 154, endPoint y: 166, distance: 5.8
click at [159, 168] on th "Lead Name" at bounding box center [181, 161] width 64 height 21
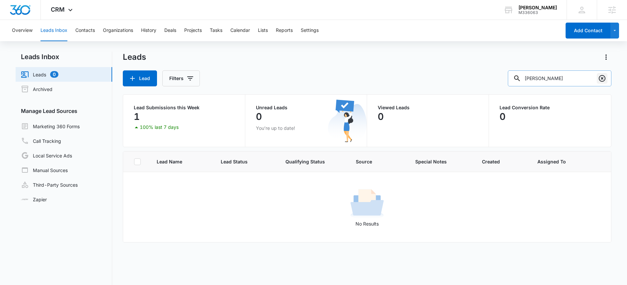
click at [604, 78] on icon "Clear" at bounding box center [601, 78] width 7 height 7
click at [183, 73] on button "Filters" at bounding box center [180, 78] width 37 height 16
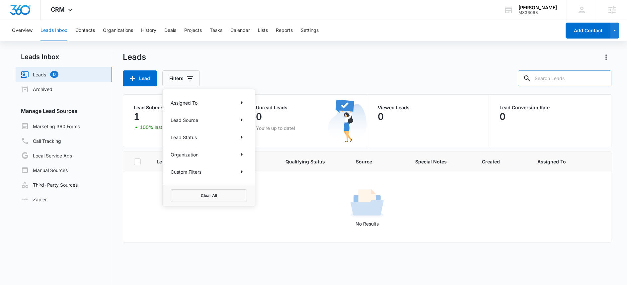
click at [201, 102] on div "Assigned To" at bounding box center [209, 102] width 76 height 11
click at [238, 101] on icon "Show Assigned To filters" at bounding box center [242, 103] width 8 height 8
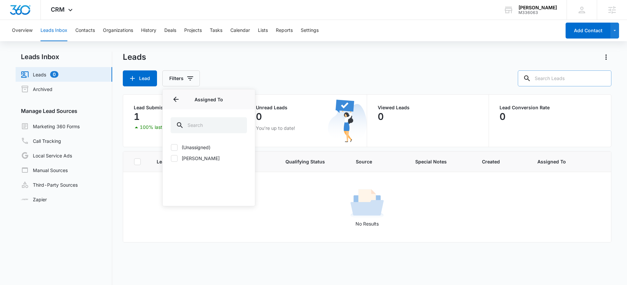
click at [188, 148] on label "(Unassigned)" at bounding box center [209, 147] width 76 height 7
click at [171, 147] on input "(Unassigned)" at bounding box center [171, 147] width 0 height 0
checkbox input "true"
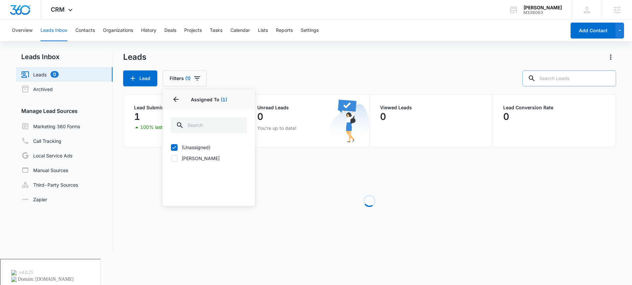
click at [183, 156] on label "[PERSON_NAME]" at bounding box center [209, 158] width 76 height 7
click at [171, 158] on input "[PERSON_NAME]" at bounding box center [171, 158] width 0 height 0
checkbox input "true"
click at [174, 146] on icon at bounding box center [174, 147] width 6 height 6
click at [171, 147] on input "(Unassigned)" at bounding box center [171, 147] width 0 height 0
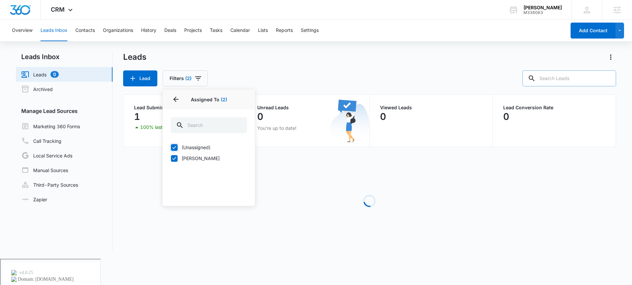
checkbox input "false"
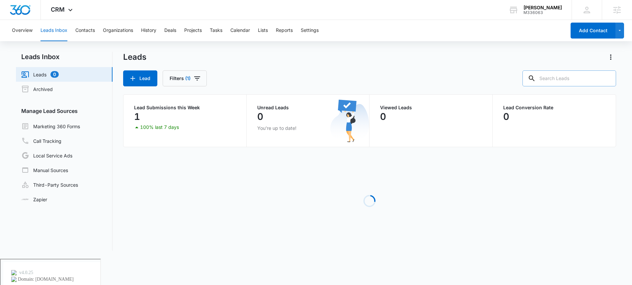
click at [235, 67] on div "Leads Lead Filters (1)" at bounding box center [369, 69] width 493 height 34
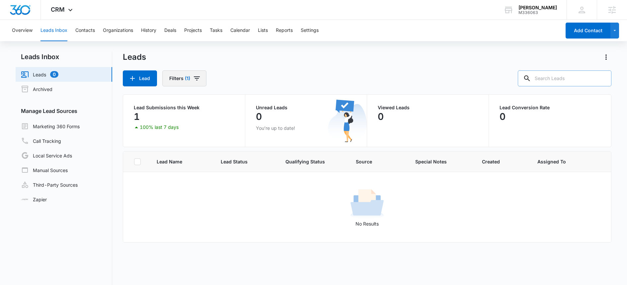
click at [190, 79] on button "Filters (1)" at bounding box center [184, 78] width 44 height 16
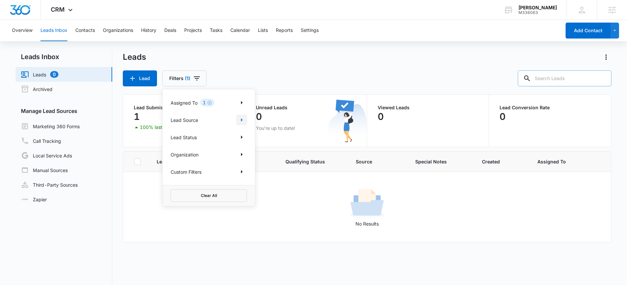
click at [239, 121] on icon "Show Lead Source filters" at bounding box center [242, 120] width 8 height 8
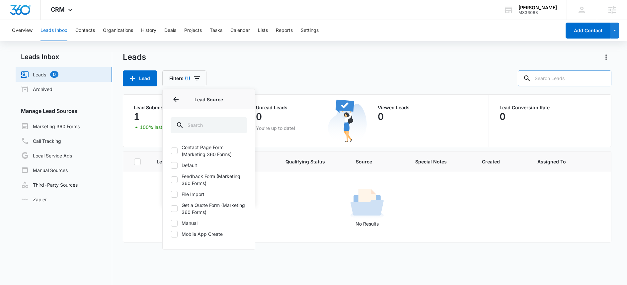
click at [185, 149] on label "Contact Page Form (Marketing 360 Forms)" at bounding box center [209, 151] width 76 height 14
click at [171, 151] on input "Contact Page Form (Marketing 360 Forms)" at bounding box center [171, 151] width 0 height 0
checkbox input "true"
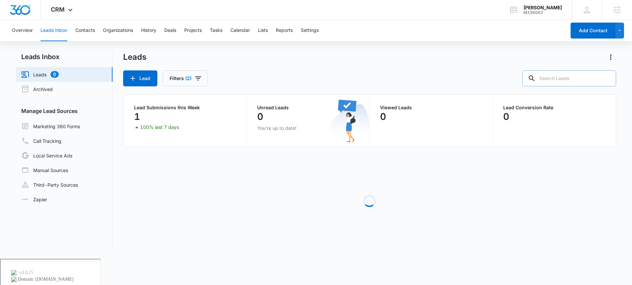
click at [283, 72] on div "Lead Filters (2)" at bounding box center [369, 78] width 493 height 16
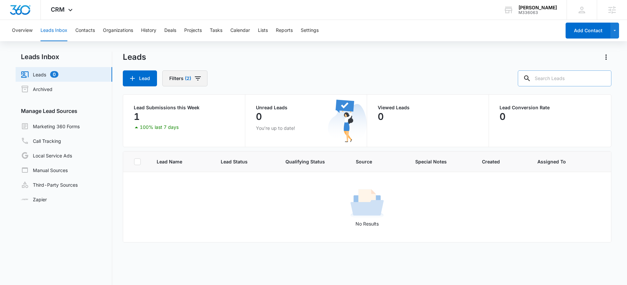
click at [192, 78] on button "Filters (2)" at bounding box center [184, 78] width 45 height 16
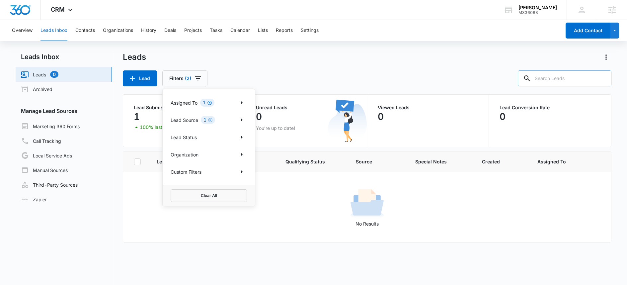
click at [209, 103] on icon "Clear" at bounding box center [209, 103] width 4 height 4
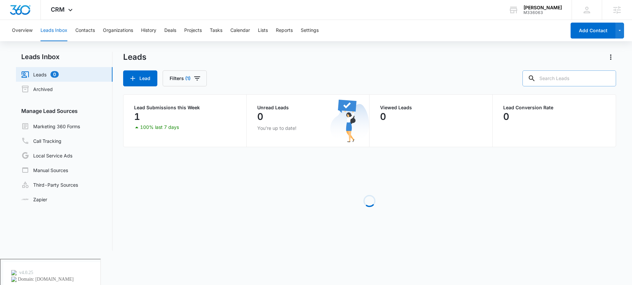
click at [245, 69] on div "Leads Lead Filters (1)" at bounding box center [369, 69] width 493 height 34
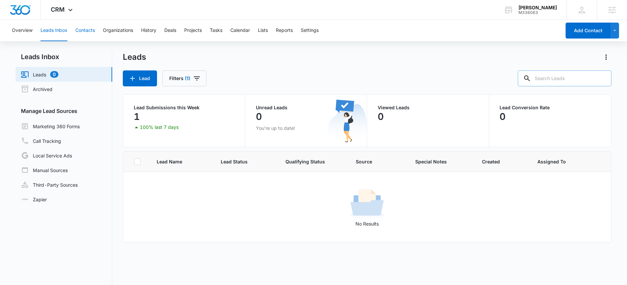
click at [85, 27] on button "Contacts" at bounding box center [85, 30] width 20 height 21
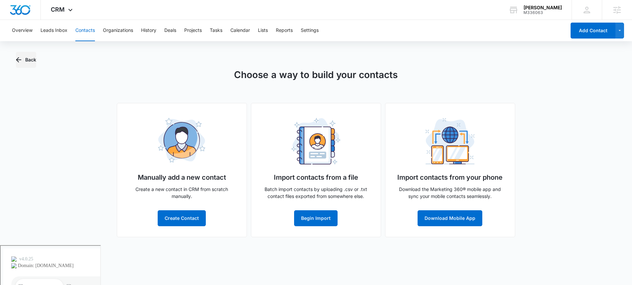
click at [32, 61] on button "Back" at bounding box center [26, 60] width 20 height 16
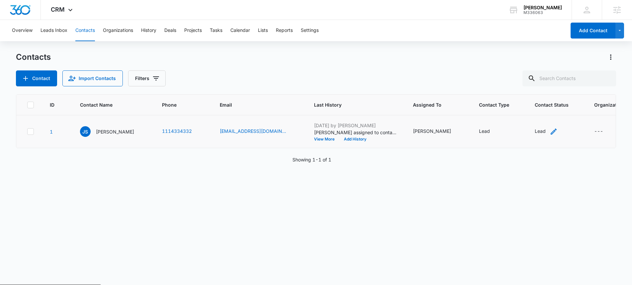
click at [549, 134] on icon "Contact Status - Lead - Select to Edit Field" at bounding box center [553, 131] width 8 height 8
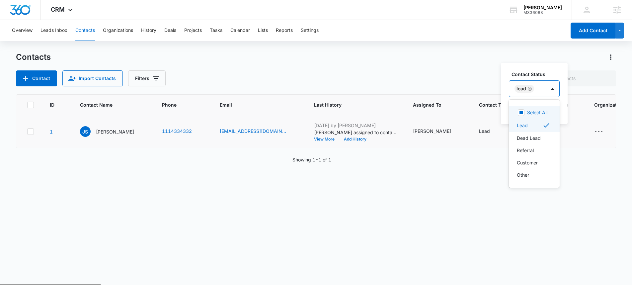
click at [529, 94] on div "Lead" at bounding box center [527, 89] width 37 height 16
click at [522, 113] on rect at bounding box center [520, 112] width 3 height 3
checkbox input "true"
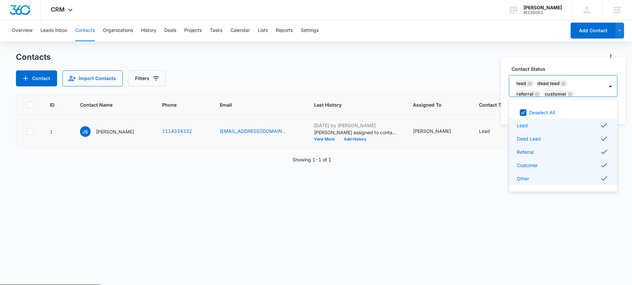
click at [450, 205] on div "ID Contact Name Phone Email Last History Assigned To Contact Type Contact Statu…" at bounding box center [316, 185] width 600 height 182
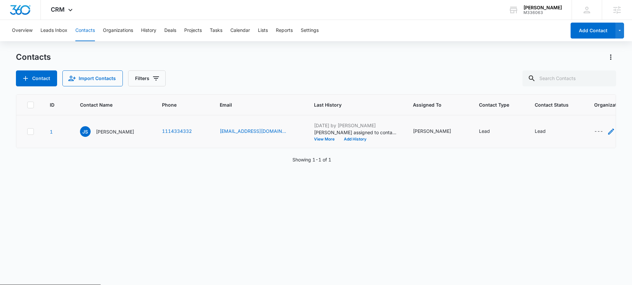
click at [594, 133] on div "---" at bounding box center [598, 131] width 9 height 8
click at [485, 226] on div "ID Contact Name Phone Email Last History Assigned To Contact Type Contact Statu…" at bounding box center [316, 185] width 600 height 182
drag, startPoint x: 331, startPoint y: 172, endPoint x: 450, endPoint y: 162, distance: 119.5
click at [438, 162] on div "ID Contact Name Phone Email Last History Assigned To Contact Type Contact Statu…" at bounding box center [316, 185] width 600 height 182
click at [29, 133] on icon at bounding box center [31, 131] width 6 height 6
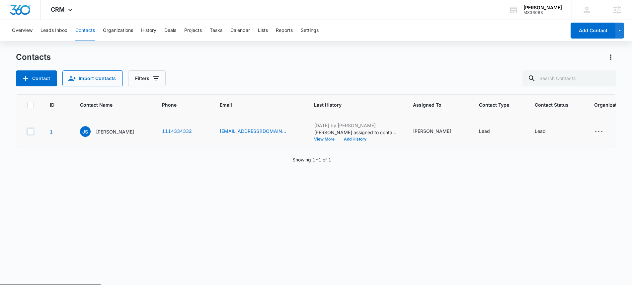
click at [27, 132] on input "checkbox" at bounding box center [27, 131] width 0 height 0
checkbox input "true"
click at [29, 133] on icon at bounding box center [31, 131] width 6 height 6
click at [27, 132] on input "checkbox" at bounding box center [27, 131] width 0 height 0
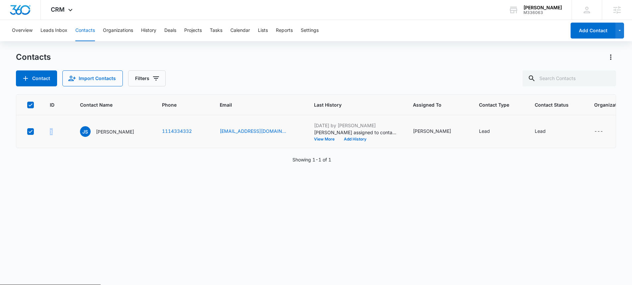
checkbox input "false"
click at [32, 133] on icon at bounding box center [31, 131] width 6 height 6
click at [27, 132] on input "checkbox" at bounding box center [27, 131] width 0 height 0
checkbox input "true"
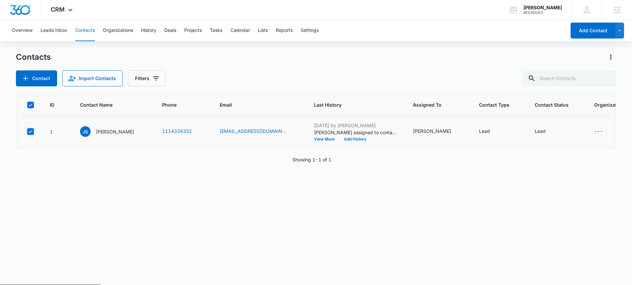
checkbox input "true"
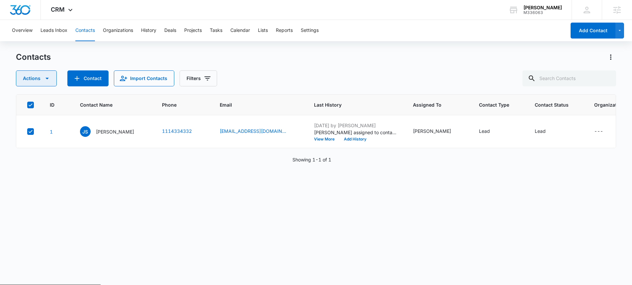
click at [30, 80] on button "Actions" at bounding box center [36, 78] width 41 height 16
click at [52, 121] on div "Assign Type" at bounding box center [39, 119] width 30 height 5
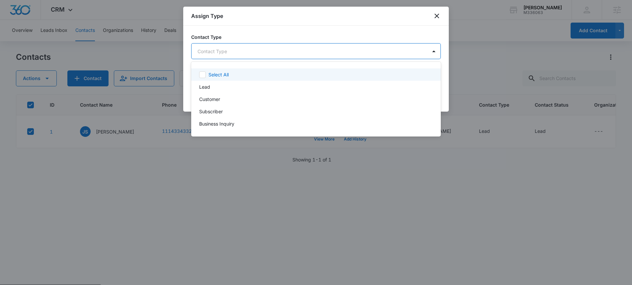
click at [323, 48] on body "CRM Apps Websites Forms CRM Email Social Shop Scheduling Content Ads Intelligen…" at bounding box center [316, 142] width 632 height 285
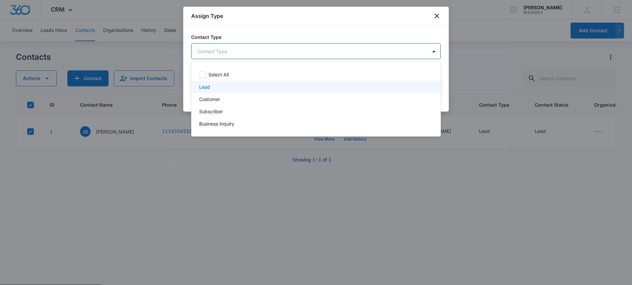
click at [191, 86] on div "Lead" at bounding box center [315, 87] width 249 height 12
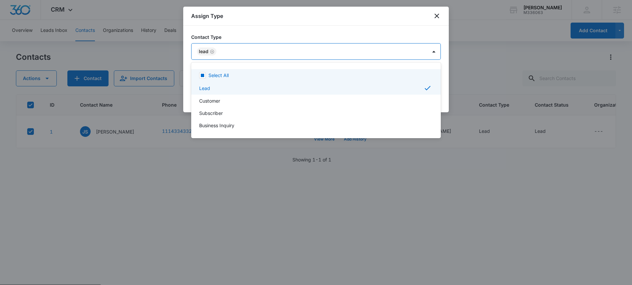
click at [393, 36] on div at bounding box center [316, 142] width 632 height 285
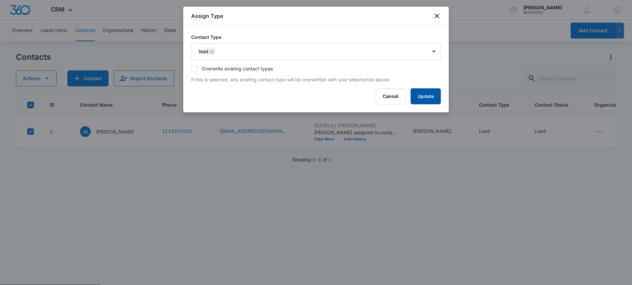
click at [427, 96] on button "Update" at bounding box center [425, 96] width 30 height 16
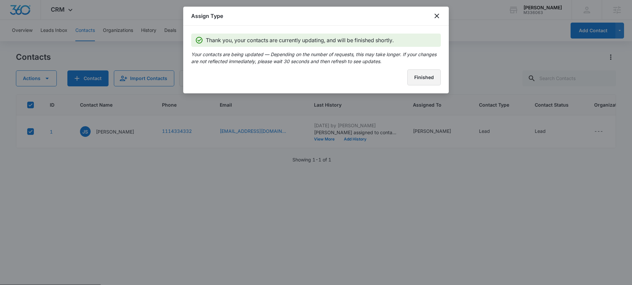
click at [426, 79] on button "Finished" at bounding box center [424, 77] width 34 height 16
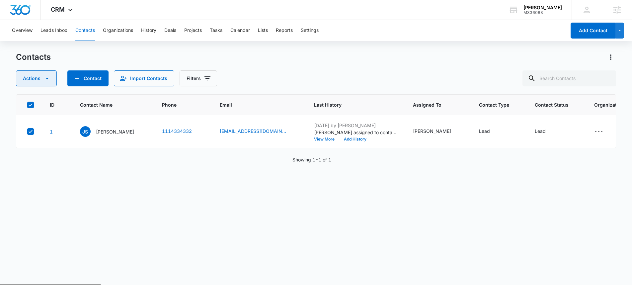
click at [36, 76] on button "Actions" at bounding box center [36, 78] width 41 height 16
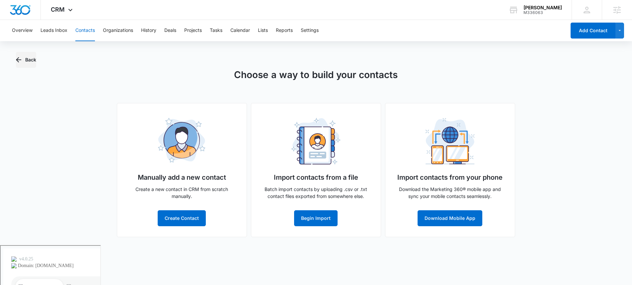
click at [25, 55] on button "Back" at bounding box center [26, 60] width 20 height 16
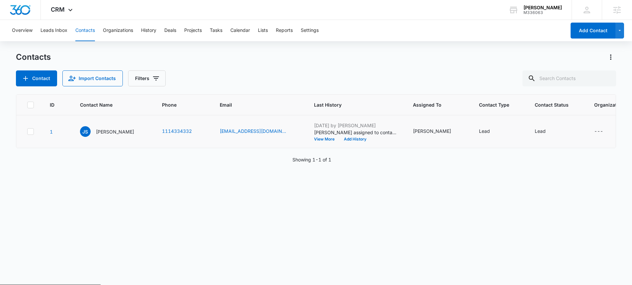
click at [46, 133] on td "1" at bounding box center [57, 131] width 30 height 33
click at [47, 35] on button "Leads Inbox" at bounding box center [53, 30] width 27 height 21
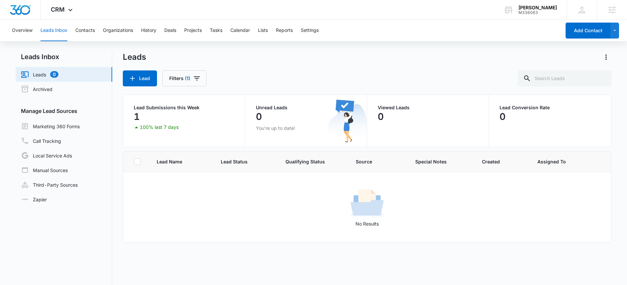
click at [173, 175] on td "No Results" at bounding box center [367, 207] width 488 height 70
click at [171, 199] on div "No Results" at bounding box center [366, 207] width 487 height 40
drag, startPoint x: 171, startPoint y: 195, endPoint x: 163, endPoint y: 164, distance: 32.4
click at [171, 194] on div "No Results" at bounding box center [366, 207] width 487 height 40
click at [52, 89] on link "Archived" at bounding box center [37, 89] width 32 height 8
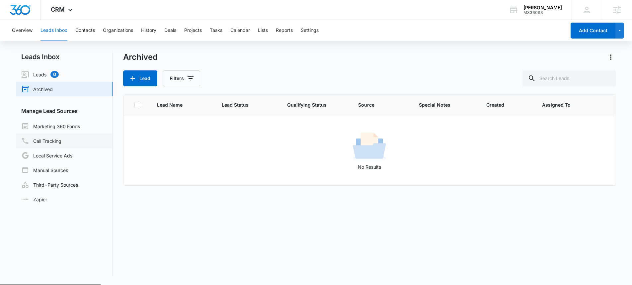
click at [61, 137] on link "Call Tracking" at bounding box center [41, 141] width 40 height 8
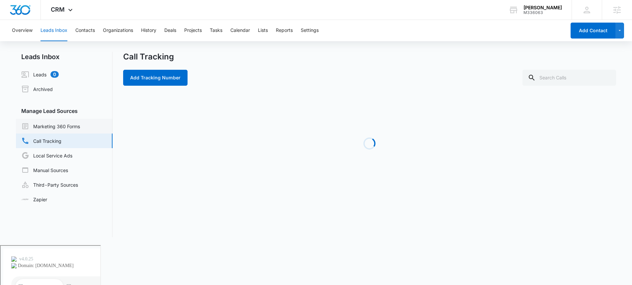
click at [70, 128] on link "Marketing 360 Forms" at bounding box center [50, 126] width 59 height 8
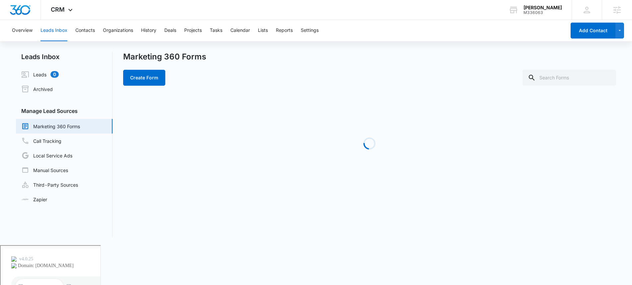
click at [269, 139] on div "Loading" at bounding box center [369, 144] width 493 height 100
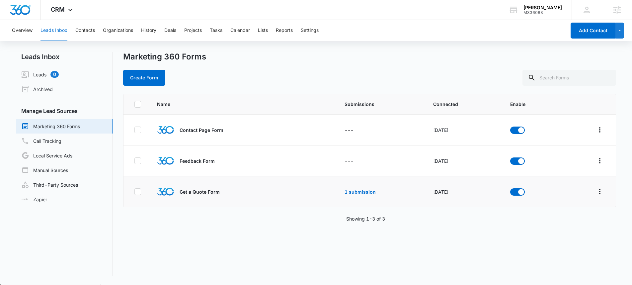
click at [235, 191] on div "Get a Quote Form" at bounding box center [226, 191] width 139 height 17
drag, startPoint x: 211, startPoint y: 133, endPoint x: 191, endPoint y: 123, distance: 22.3
click at [211, 133] on div "Contact Page Form" at bounding box center [226, 129] width 139 height 17
click at [36, 78] on link "Leads 0" at bounding box center [39, 74] width 37 height 8
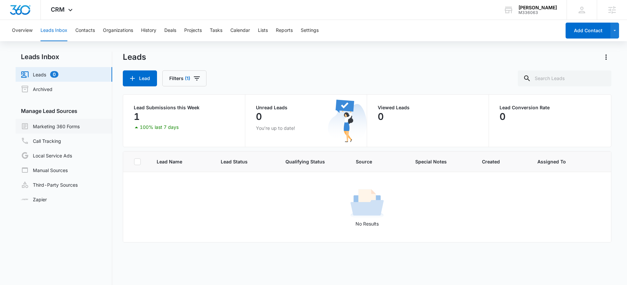
click at [69, 122] on link "Marketing 360 Forms" at bounding box center [50, 126] width 59 height 8
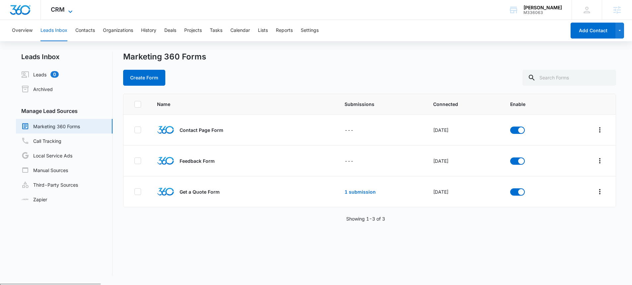
click at [67, 12] on icon at bounding box center [70, 12] width 8 height 8
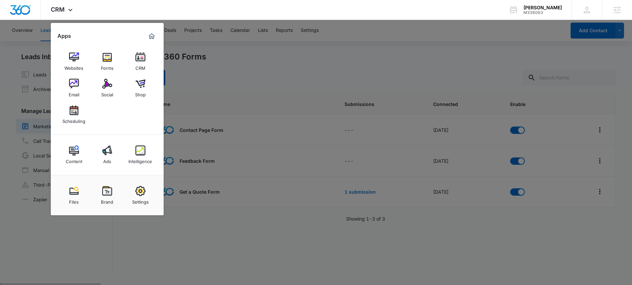
click at [303, 74] on div at bounding box center [316, 142] width 632 height 285
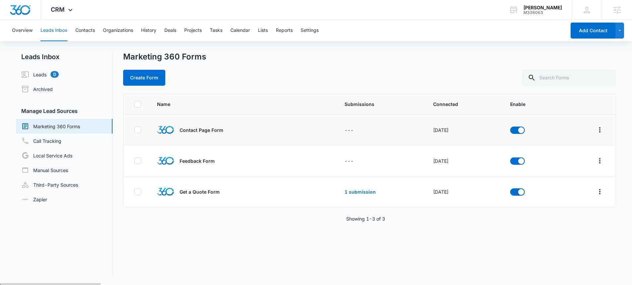
click at [437, 135] on td "[DATE]" at bounding box center [463, 129] width 77 height 31
click at [49, 29] on button "Leads Inbox" at bounding box center [53, 30] width 27 height 21
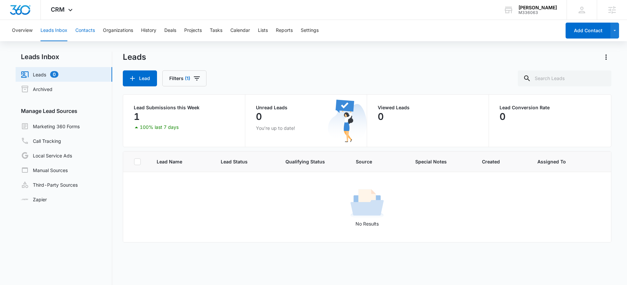
click at [94, 28] on button "Contacts" at bounding box center [85, 30] width 20 height 21
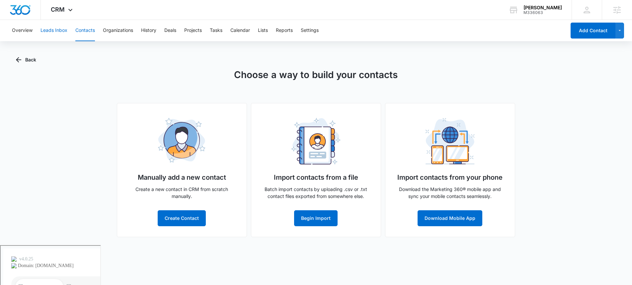
click at [46, 32] on button "Leads Inbox" at bounding box center [53, 30] width 27 height 21
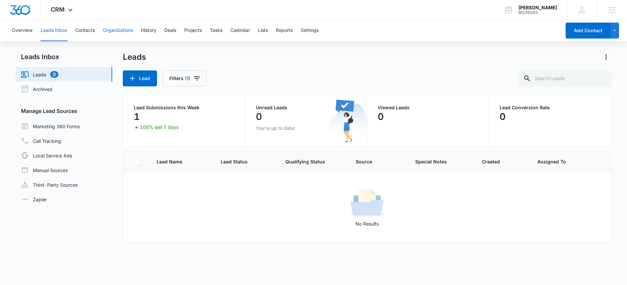
click at [118, 30] on button "Organizations" at bounding box center [118, 30] width 30 height 21
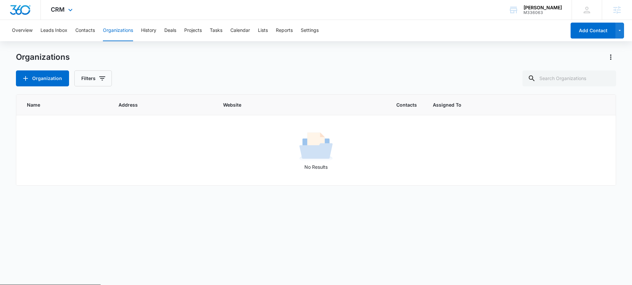
click at [65, 11] on div "CRM Apps Websites Forms CRM Email Social Shop Scheduling Content Ads Intelligen…" at bounding box center [62, 10] width 43 height 20
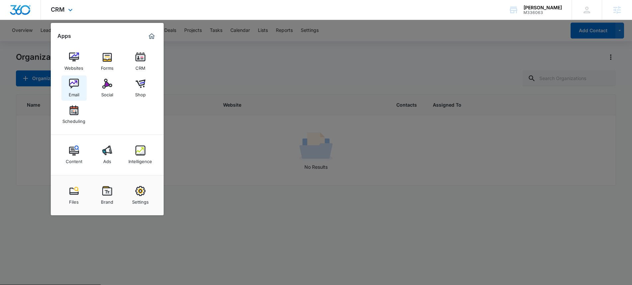
click at [76, 89] on div "Email" at bounding box center [74, 93] width 11 height 9
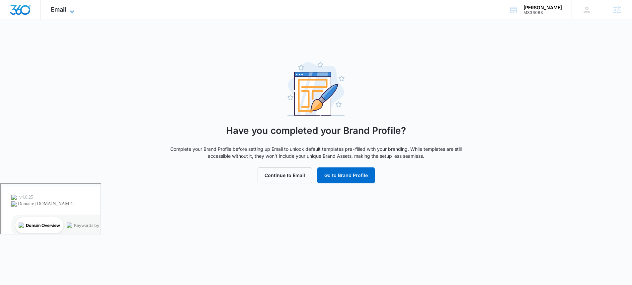
click at [59, 10] on span "Email" at bounding box center [59, 9] width 16 height 7
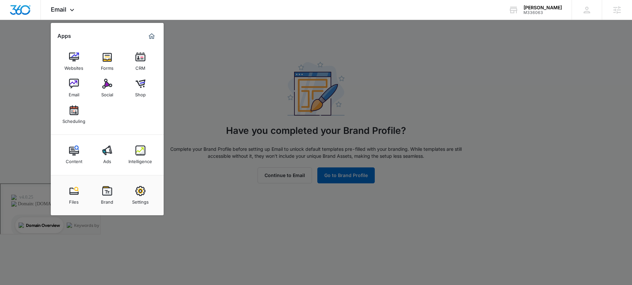
click at [102, 87] on img at bounding box center [107, 84] width 10 height 10
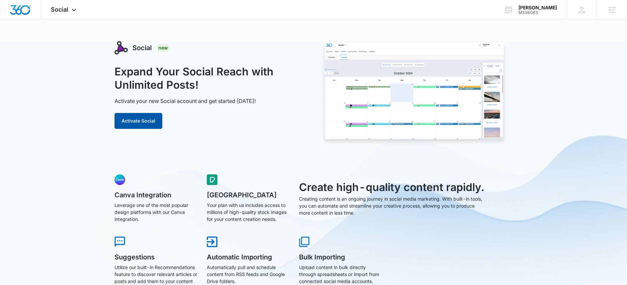
click at [141, 123] on button "Activate Social" at bounding box center [138, 121] width 48 height 16
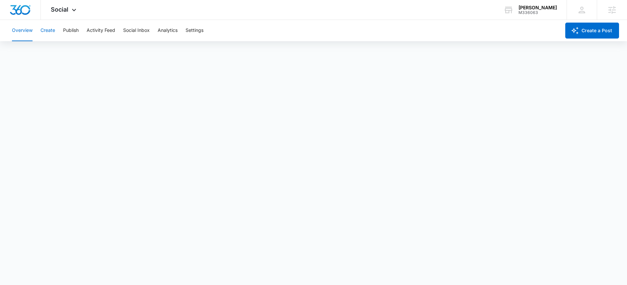
click at [52, 32] on button "Create" at bounding box center [47, 30] width 15 height 21
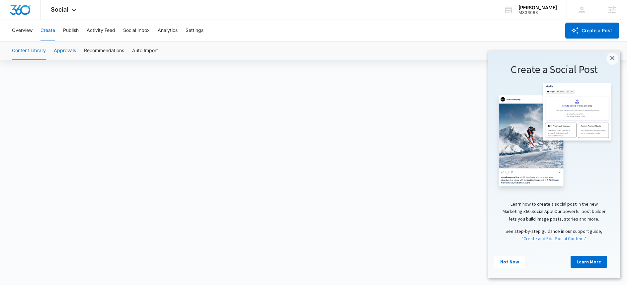
click at [57, 49] on button "Approvals" at bounding box center [65, 50] width 22 height 19
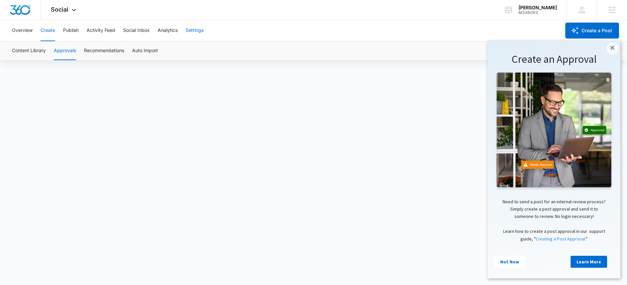
click at [200, 31] on button "Settings" at bounding box center [194, 30] width 18 height 21
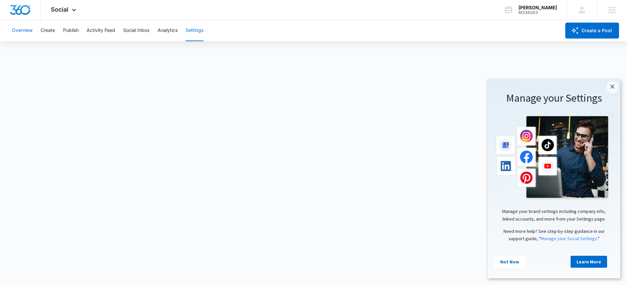
click at [27, 33] on button "Overview" at bounding box center [22, 30] width 21 height 21
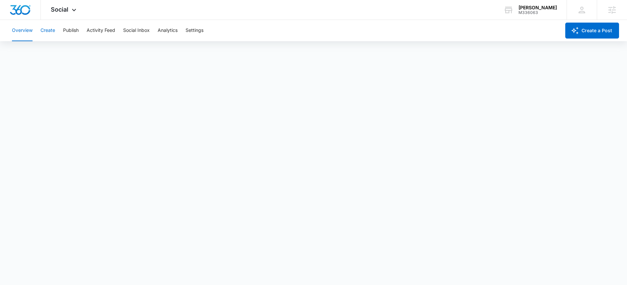
click at [51, 32] on button "Create" at bounding box center [47, 30] width 15 height 21
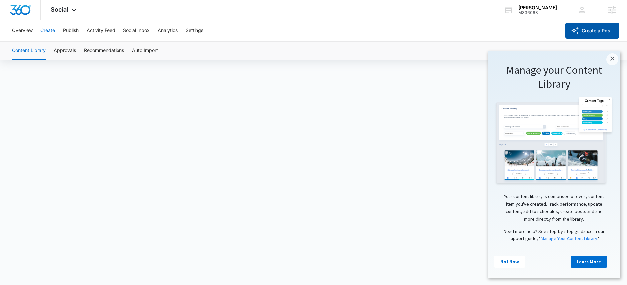
click at [583, 32] on button "Create a Post" at bounding box center [592, 31] width 54 height 16
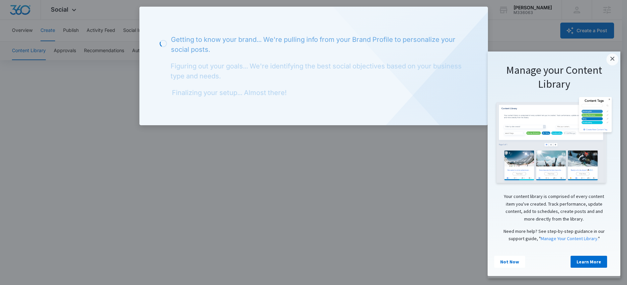
click at [490, 29] on div at bounding box center [313, 142] width 627 height 285
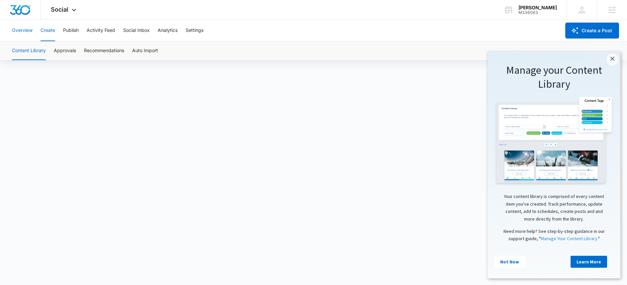
click at [19, 28] on button "Overview" at bounding box center [22, 30] width 21 height 21
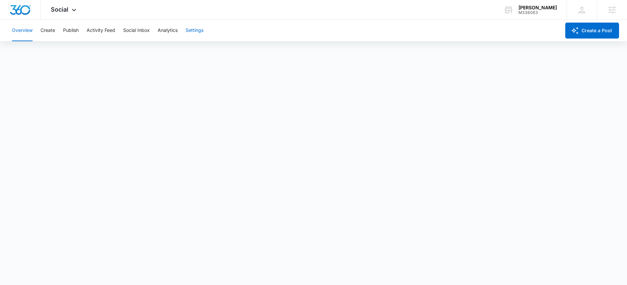
click at [197, 32] on button "Settings" at bounding box center [194, 30] width 18 height 21
